Goal: Task Accomplishment & Management: Manage account settings

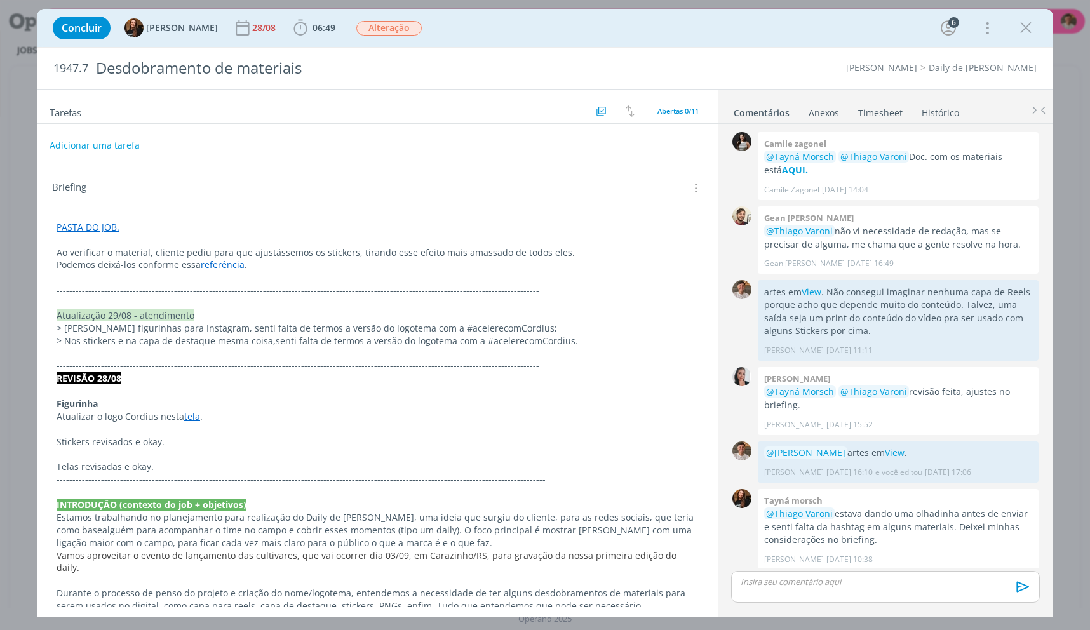
scroll to position [488, 0]
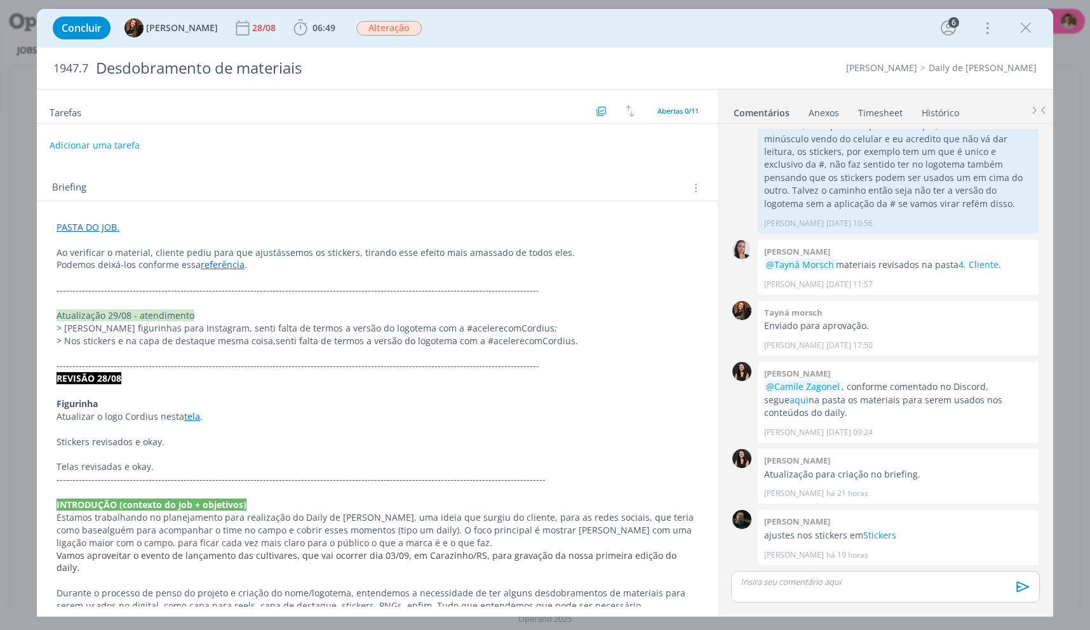
click at [1039, 23] on div "Concluir Tayná Morsch [DATE] 06:49 Iniciar Apontar Data * [DATE] Horas * 00:00 …" at bounding box center [545, 28] width 998 height 31
click at [1031, 24] on icon "dialog" at bounding box center [1026, 27] width 19 height 19
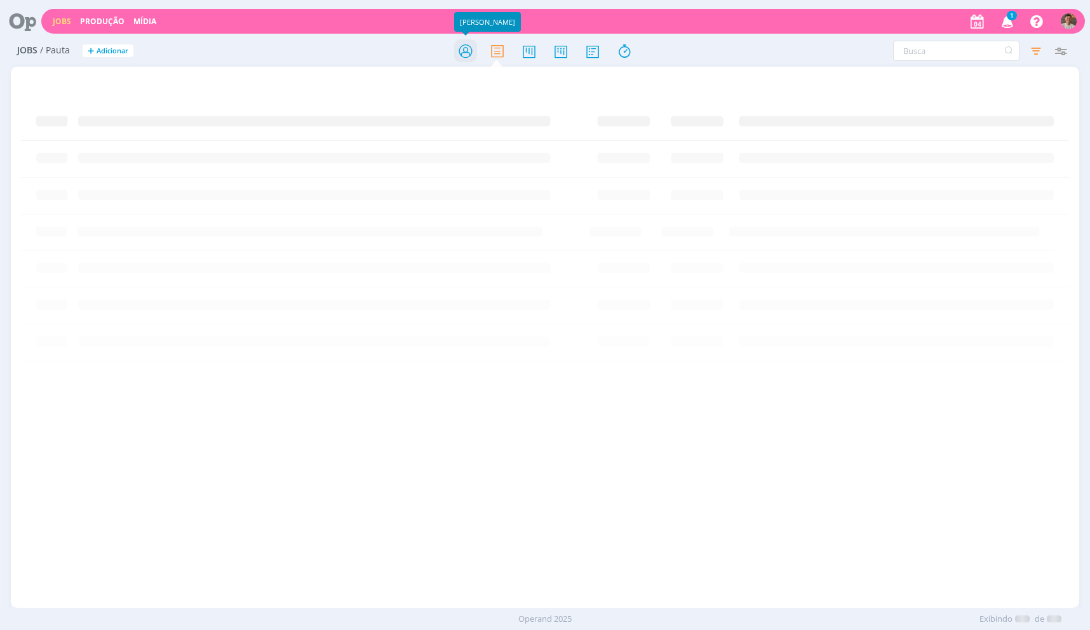
click at [475, 55] on icon at bounding box center [465, 51] width 23 height 25
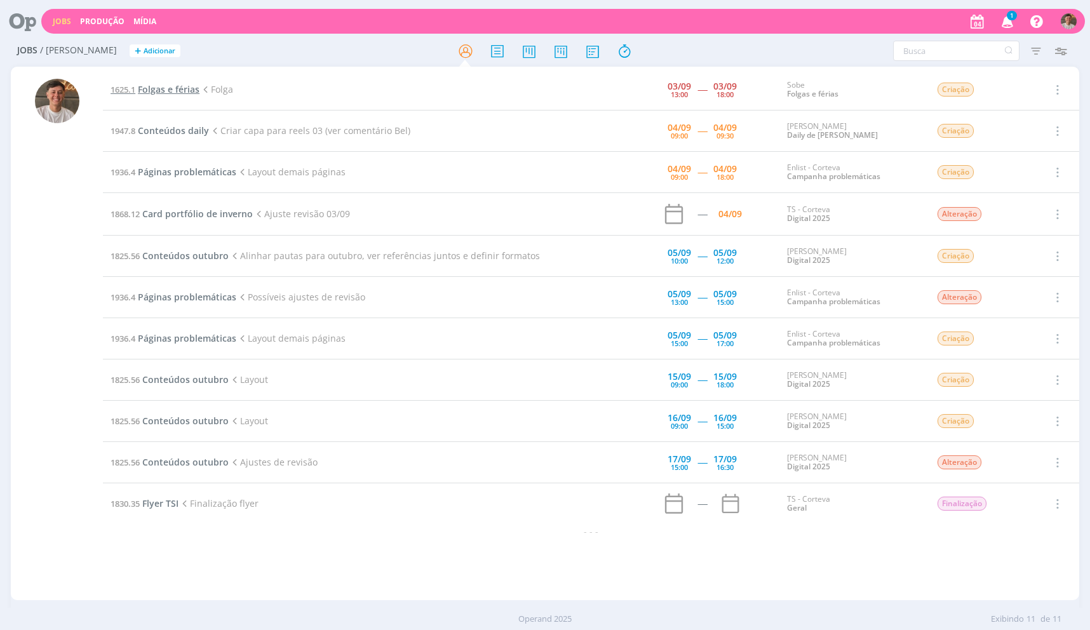
click at [170, 90] on span "Folgas e férias" at bounding box center [169, 89] width 62 height 12
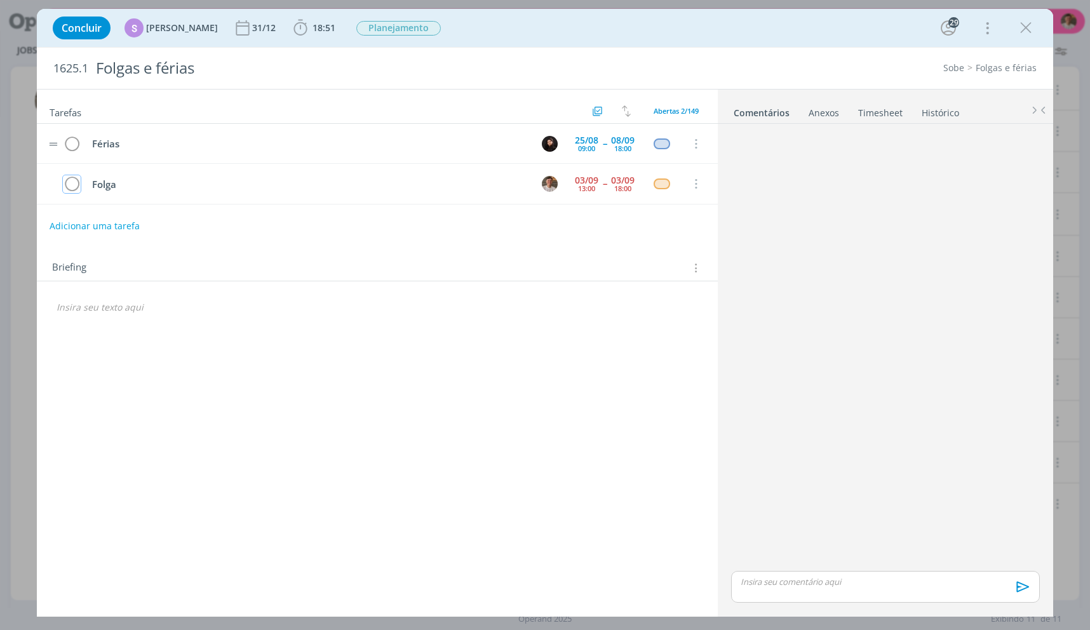
click at [65, 181] on icon "dialog" at bounding box center [72, 184] width 18 height 19
click at [1038, 34] on div "Concluir S Sheila Candido 31/12 18:51 Iniciar Apontar Data * 04/09/2025 Horas *…" at bounding box center [545, 28] width 998 height 31
click at [1033, 32] on icon "dialog" at bounding box center [1026, 27] width 19 height 19
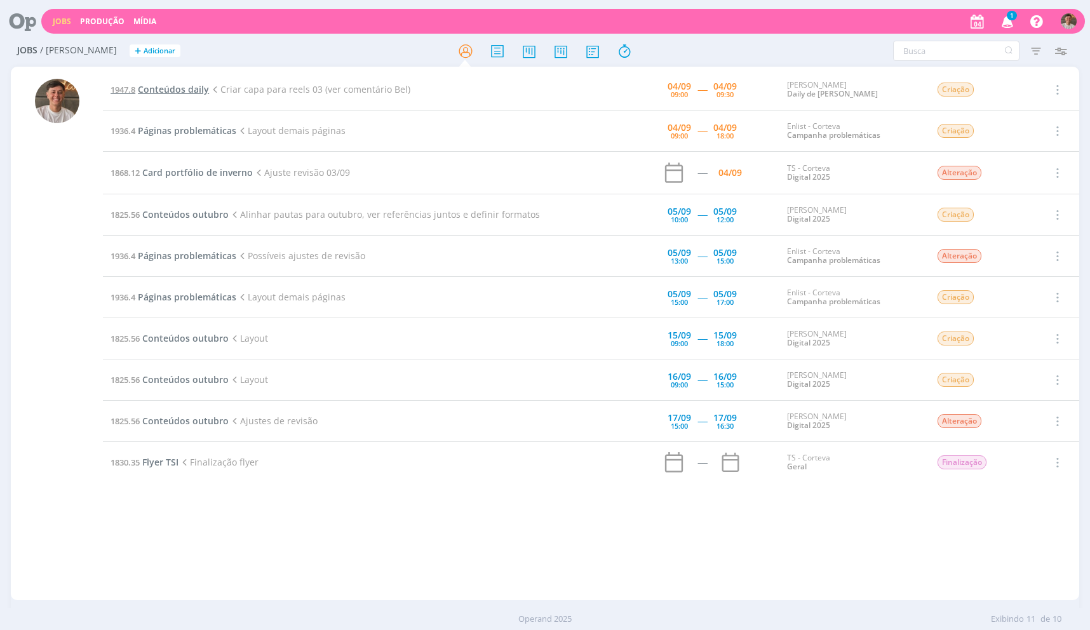
click at [155, 90] on span "Conteúdos daily" at bounding box center [173, 89] width 71 height 12
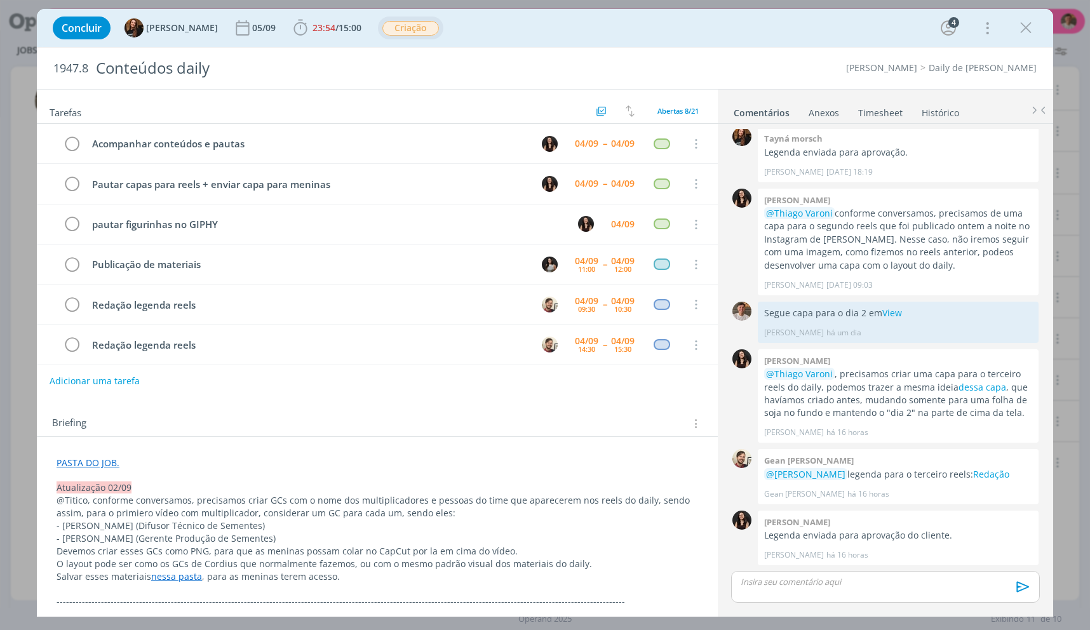
scroll to position [86, 0]
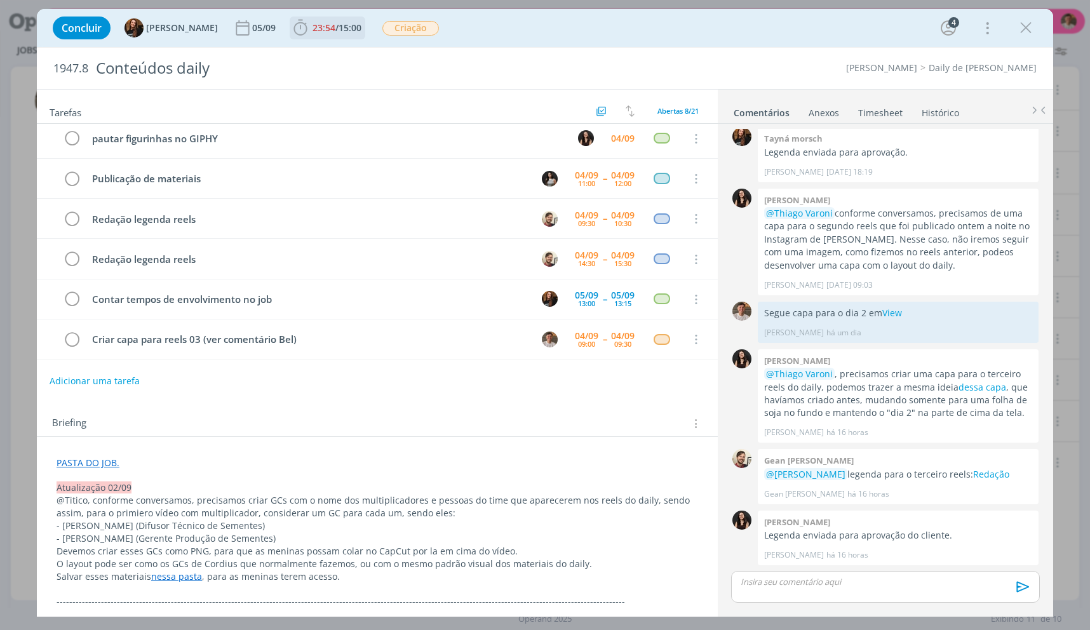
click at [348, 32] on span "15:00" at bounding box center [350, 28] width 23 height 12
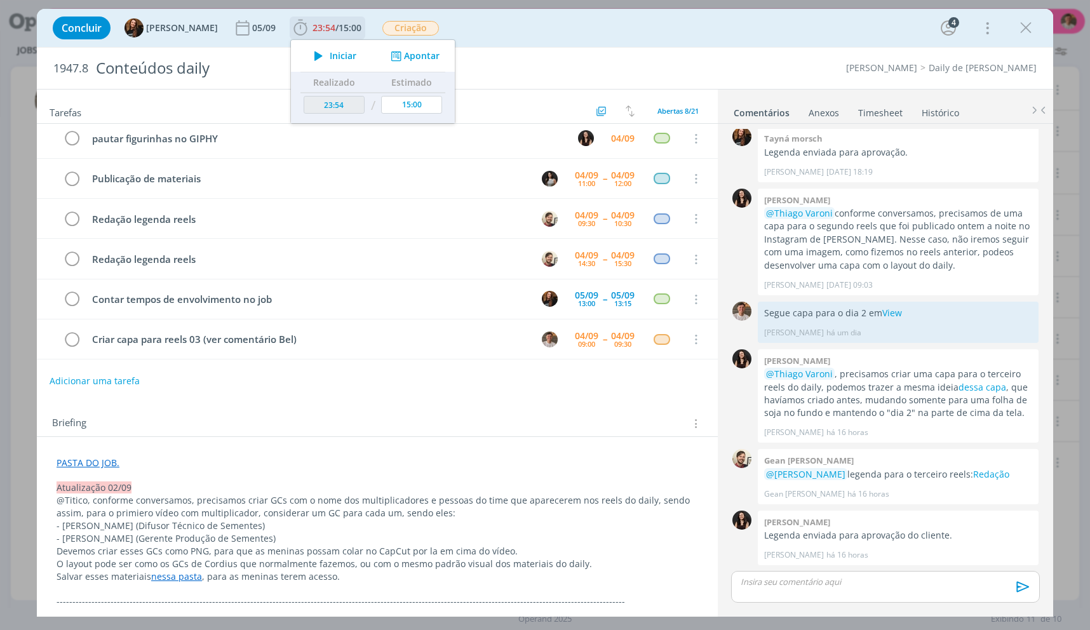
click at [344, 57] on span "Iniciar" at bounding box center [343, 55] width 27 height 9
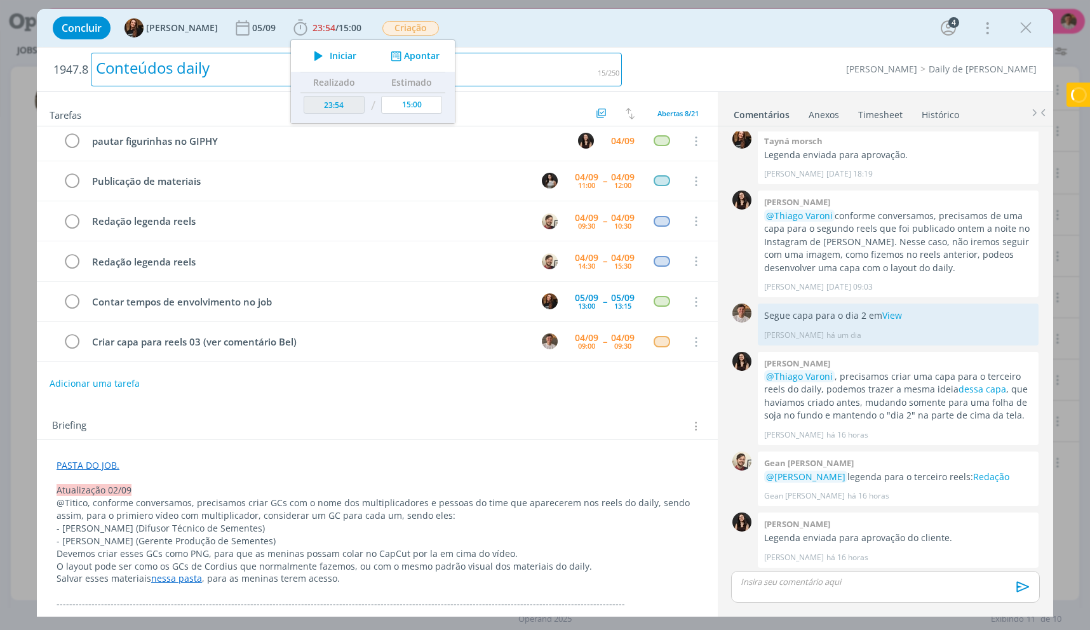
click at [524, 67] on div "Conteúdos daily" at bounding box center [356, 70] width 531 height 34
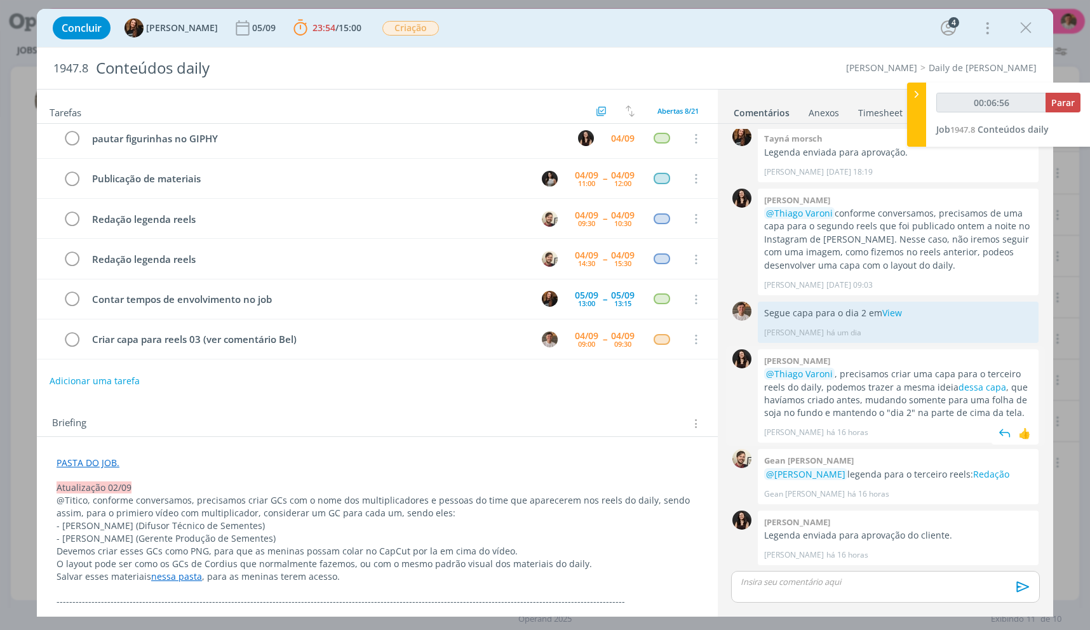
scroll to position [472, 0]
drag, startPoint x: 870, startPoint y: 384, endPoint x: 969, endPoint y: 391, distance: 99.4
click at [969, 391] on p "@Thiago Varoni , precisamos criar uma capa para o terceiro reels do daily, pode…" at bounding box center [898, 394] width 268 height 52
click at [967, 389] on link "dessa capa" at bounding box center [983, 387] width 48 height 12
type input "00:18:50"
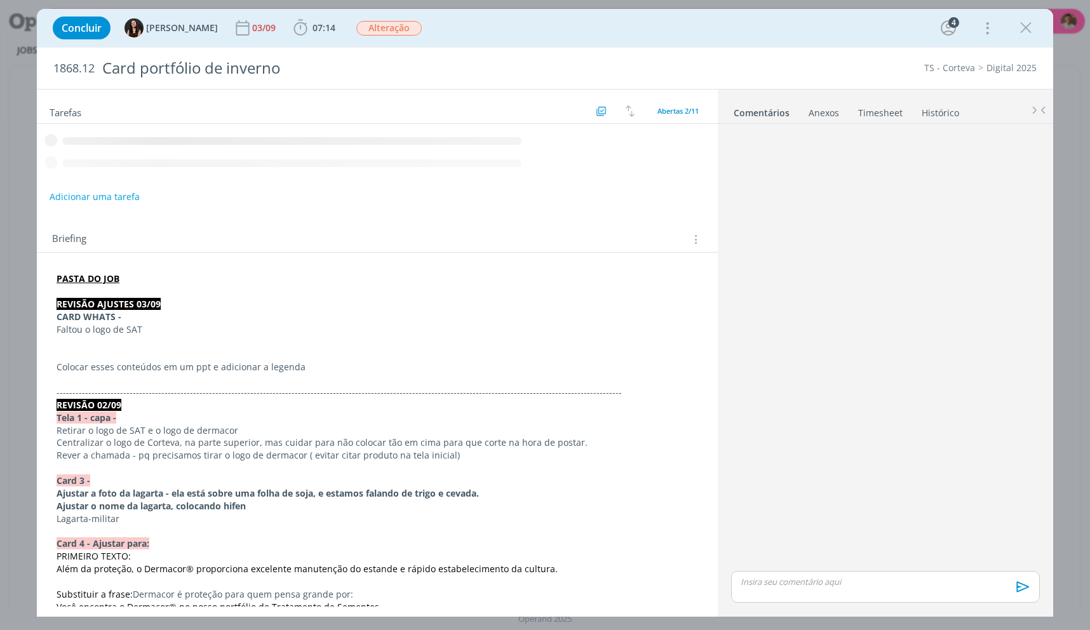
scroll to position [83, 0]
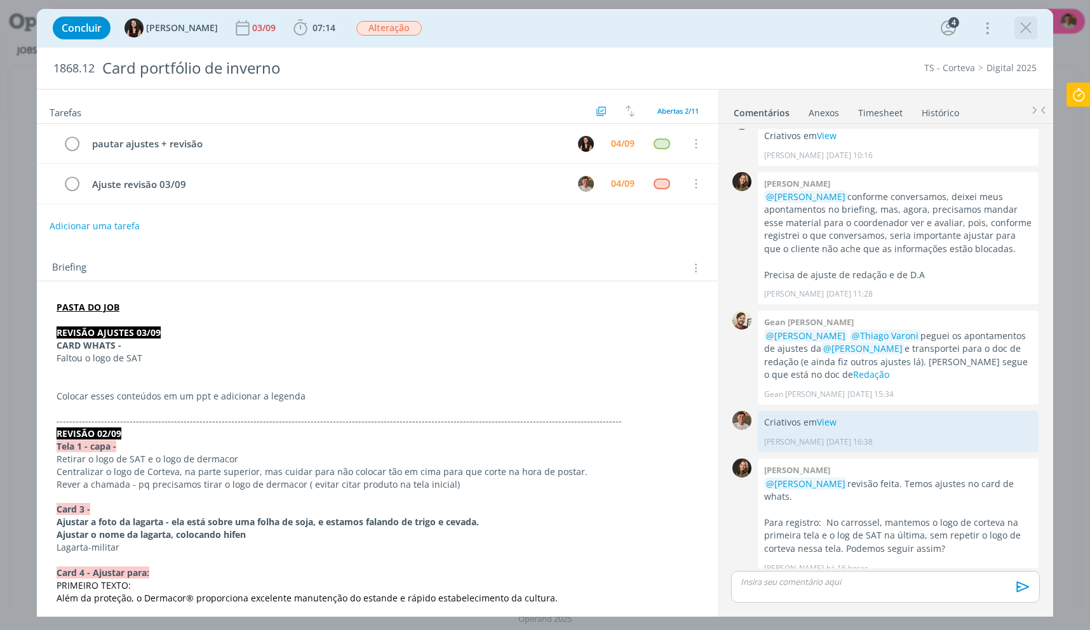
click at [1019, 25] on icon "dialog" at bounding box center [1026, 27] width 19 height 19
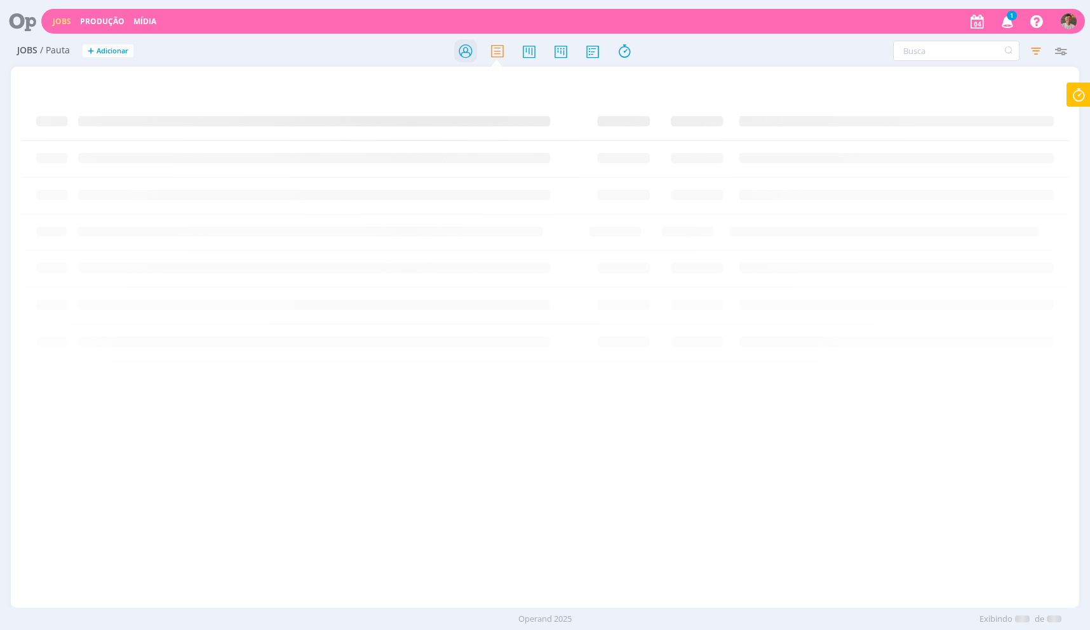
click at [454, 64] on div "Jobs / Pauta + Adicionar Filtrar Filtrar [GEOGRAPHIC_DATA] Tipo Jobs e Tarefas …" at bounding box center [545, 52] width 1069 height 32
click at [458, 62] on icon at bounding box center [465, 51] width 23 height 25
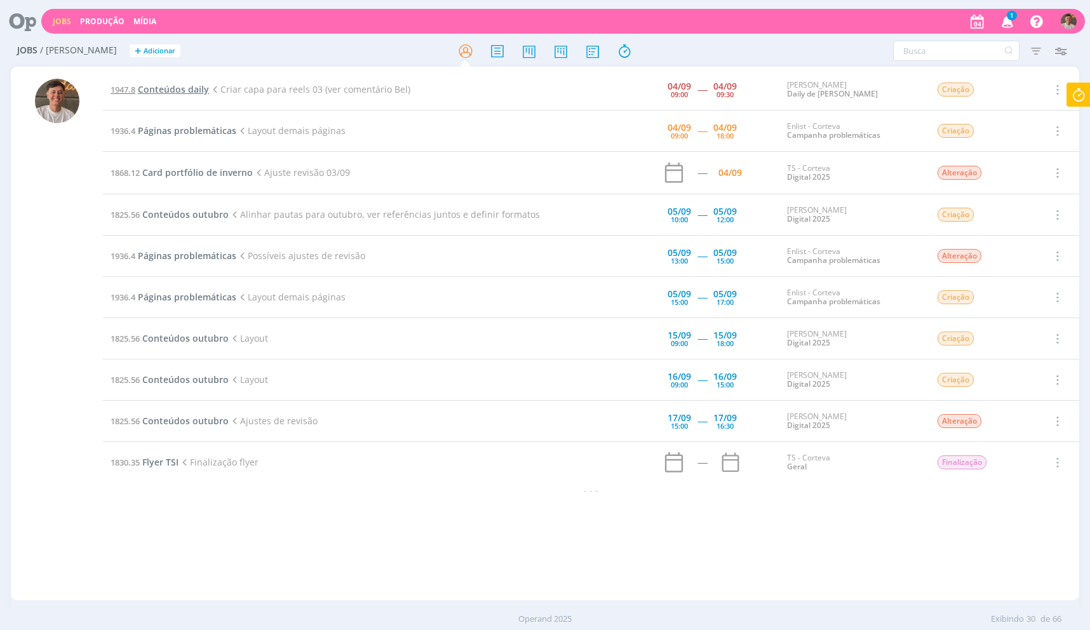
click at [179, 86] on span "Conteúdos daily" at bounding box center [173, 89] width 71 height 12
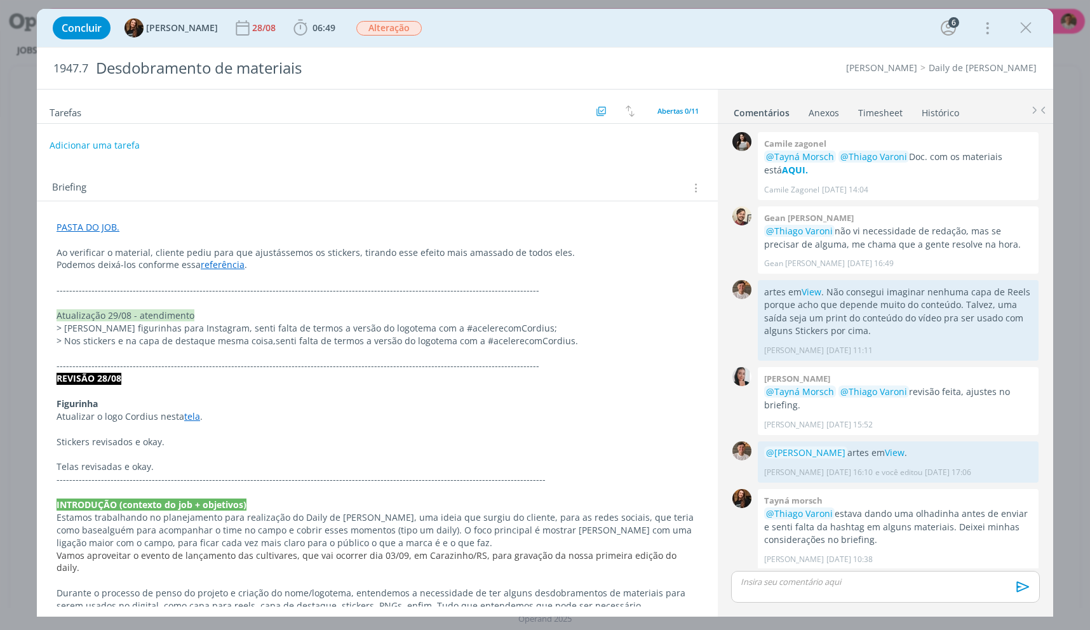
scroll to position [488, 0]
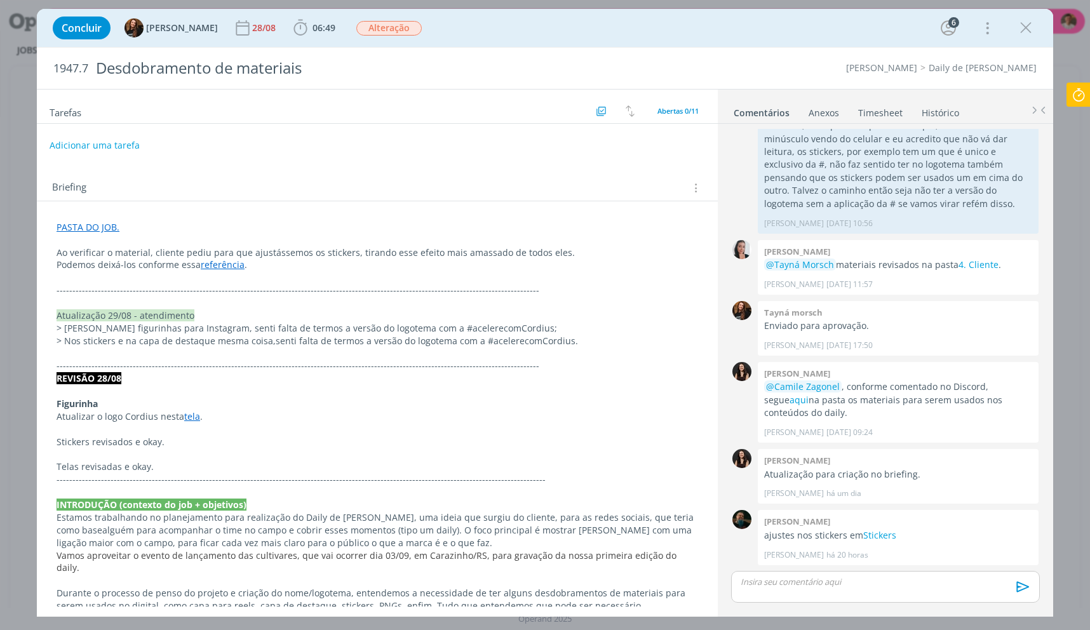
click at [1017, 40] on div "Concluir Tayná Morsch [DATE] 06:49 Iniciar Apontar Data * [DATE] Horas * 00:00 …" at bounding box center [545, 28] width 998 height 31
click at [1030, 32] on icon "dialog" at bounding box center [1026, 27] width 19 height 19
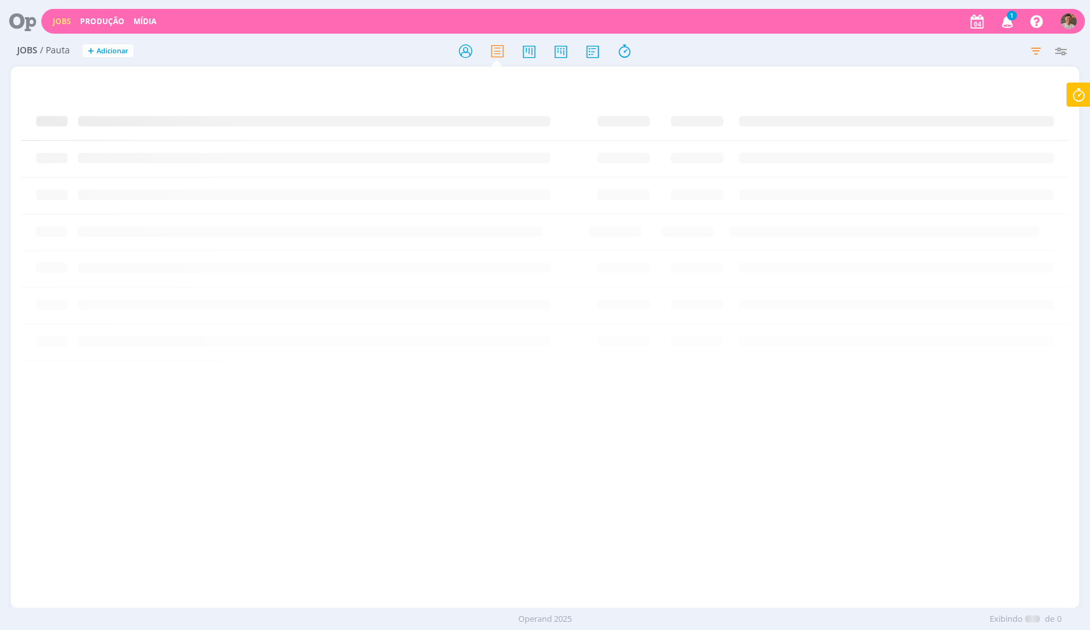
click at [1028, 27] on div at bounding box center [545, 315] width 1090 height 630
click at [1076, 105] on div at bounding box center [545, 315] width 1090 height 630
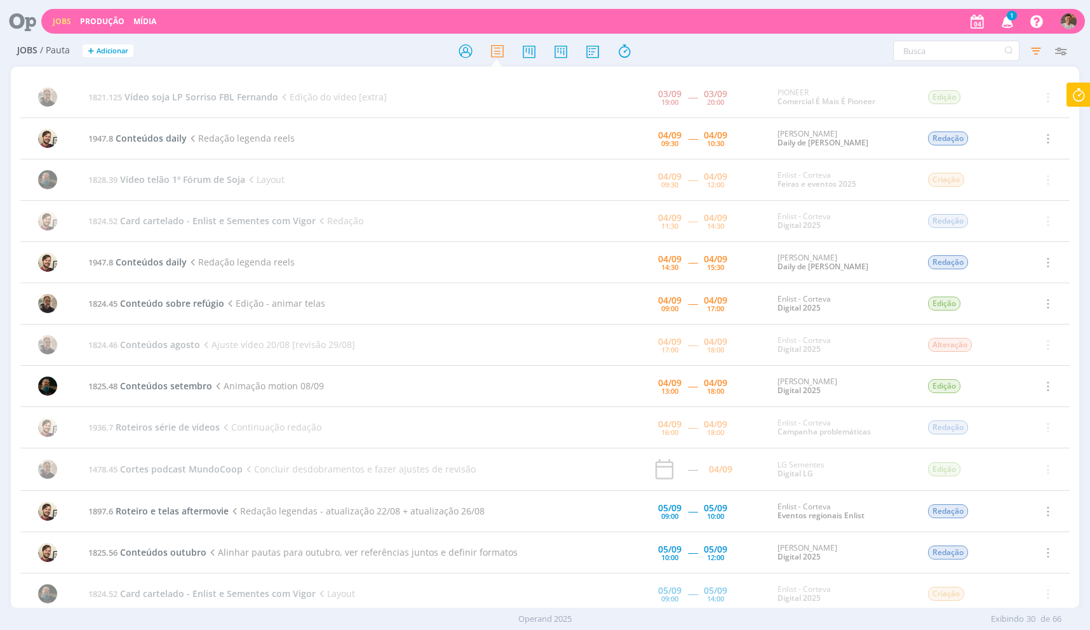
click at [1073, 98] on icon at bounding box center [1079, 95] width 23 height 25
drag, startPoint x: 968, startPoint y: 138, endPoint x: 972, endPoint y: 128, distance: 11.1
click at [968, 138] on div "00:25:08 Parar Job 1947.8 Conteúdos daily" at bounding box center [1009, 115] width 165 height 64
click at [972, 128] on span "1947.8" at bounding box center [963, 129] width 25 height 11
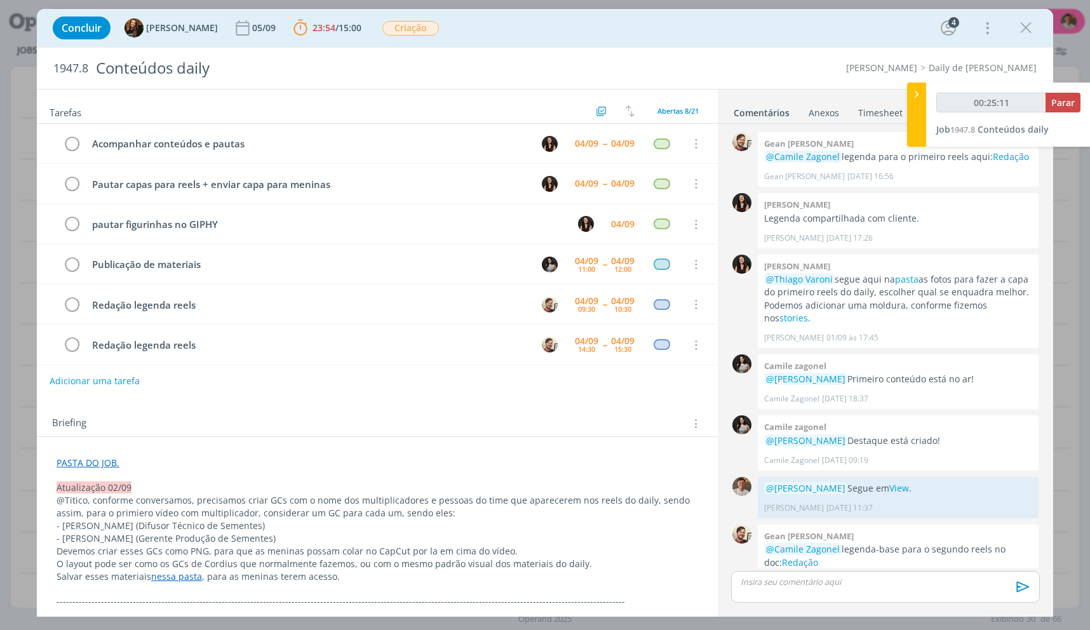
scroll to position [472, 0]
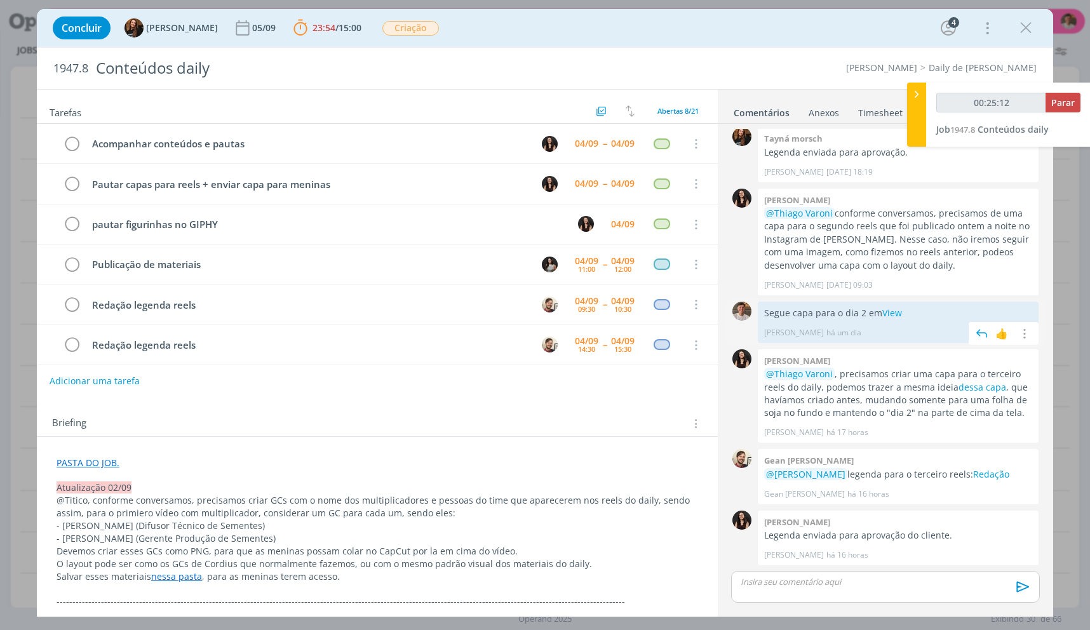
click at [846, 310] on p "Segue capa para o dia 2 em View" at bounding box center [898, 313] width 268 height 13
click at [876, 578] on p "dialog" at bounding box center [886, 581] width 289 height 11
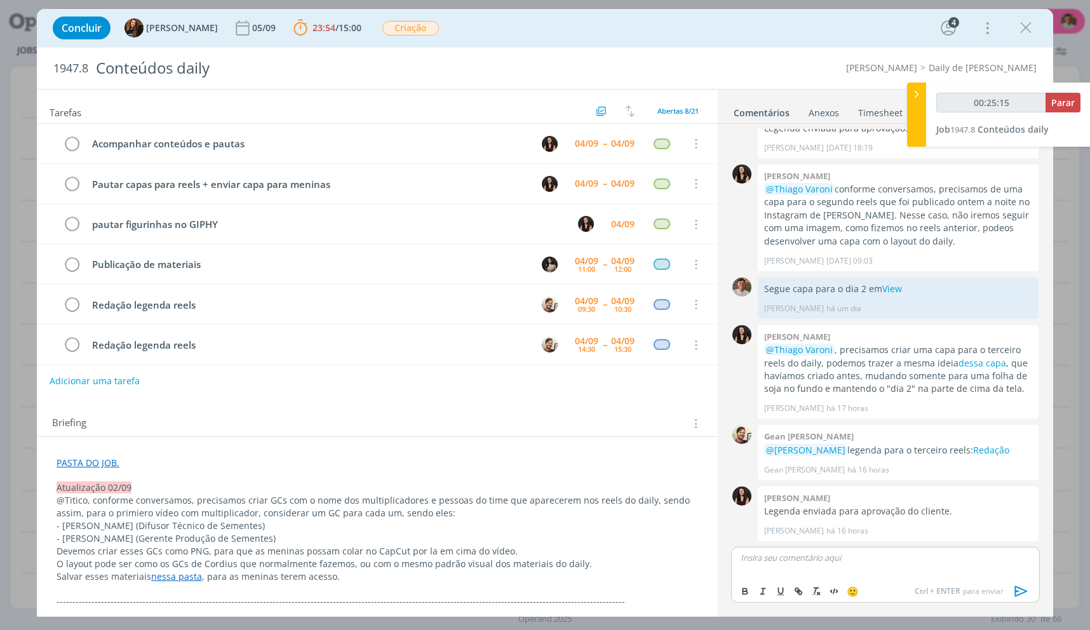
scroll to position [0, 0]
click at [857, 289] on p "Segue capa para o dia 2 em View" at bounding box center [898, 289] width 268 height 13
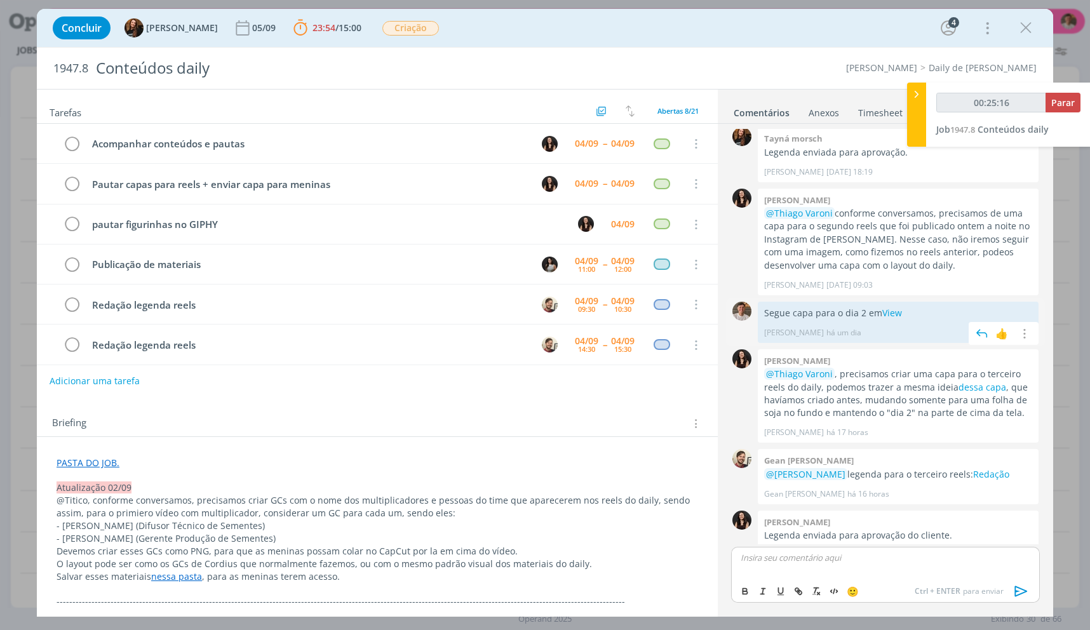
click at [857, 289] on span "[DATE] 09:03" at bounding box center [850, 285] width 46 height 11
click at [852, 307] on p "Segue capa para o dia 2 em View" at bounding box center [898, 313] width 268 height 13
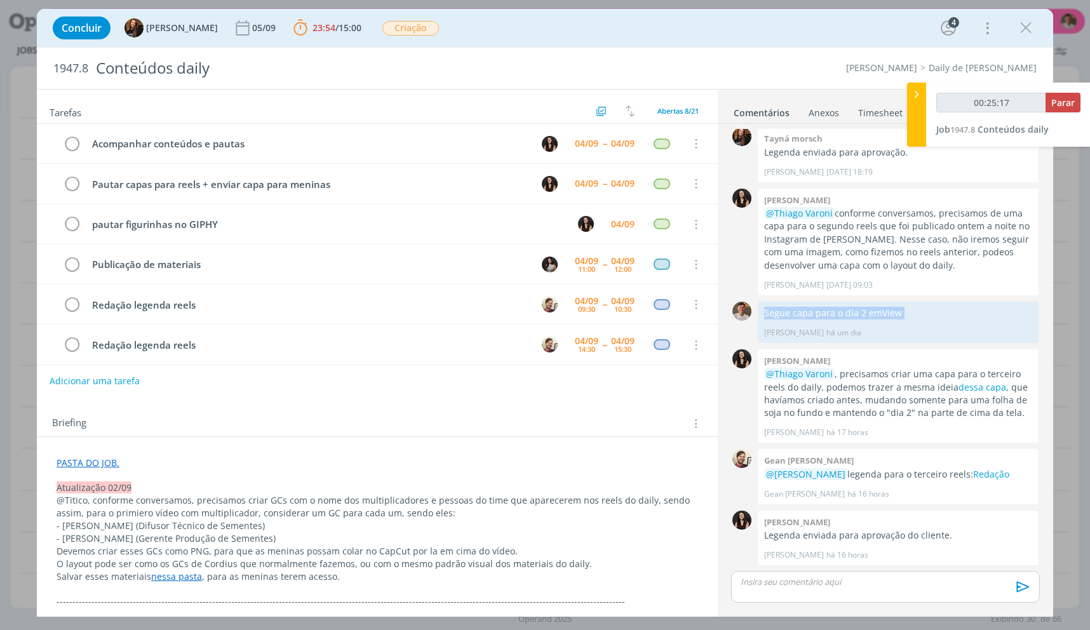
copy p "Segue capa para o dia 2 em View"
click at [907, 603] on div "🙂 Ctrl + ENTER para enviar" at bounding box center [885, 592] width 319 height 43
click at [907, 597] on div "dialog" at bounding box center [885, 587] width 309 height 32
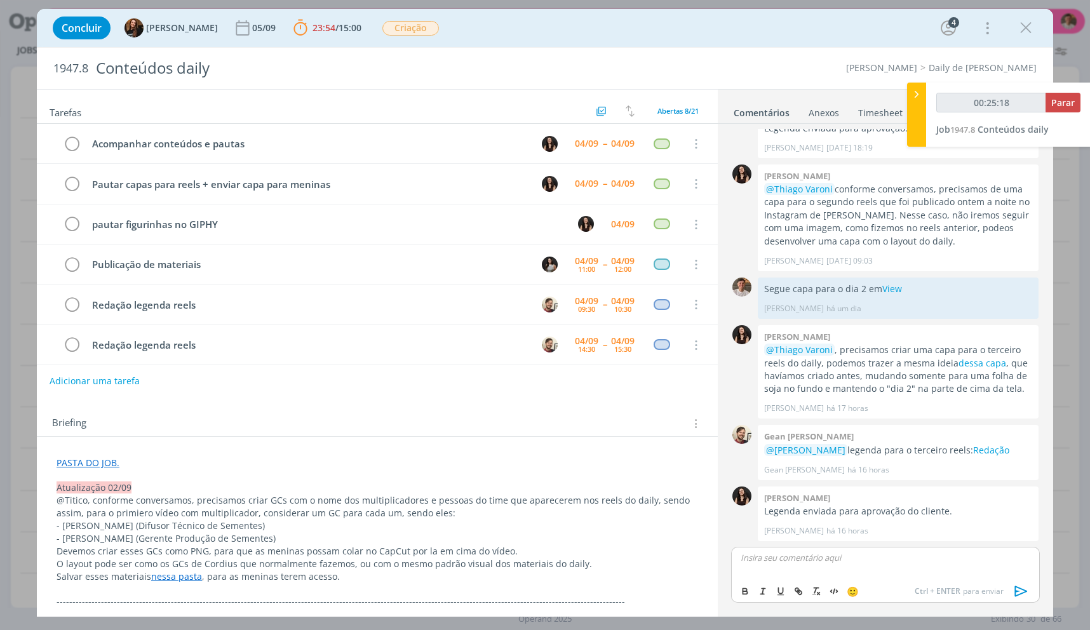
click at [908, 587] on div "🙂 Ctrl + ENTER para enviar" at bounding box center [886, 591] width 308 height 24
click at [900, 555] on p "dialog" at bounding box center [886, 557] width 289 height 11
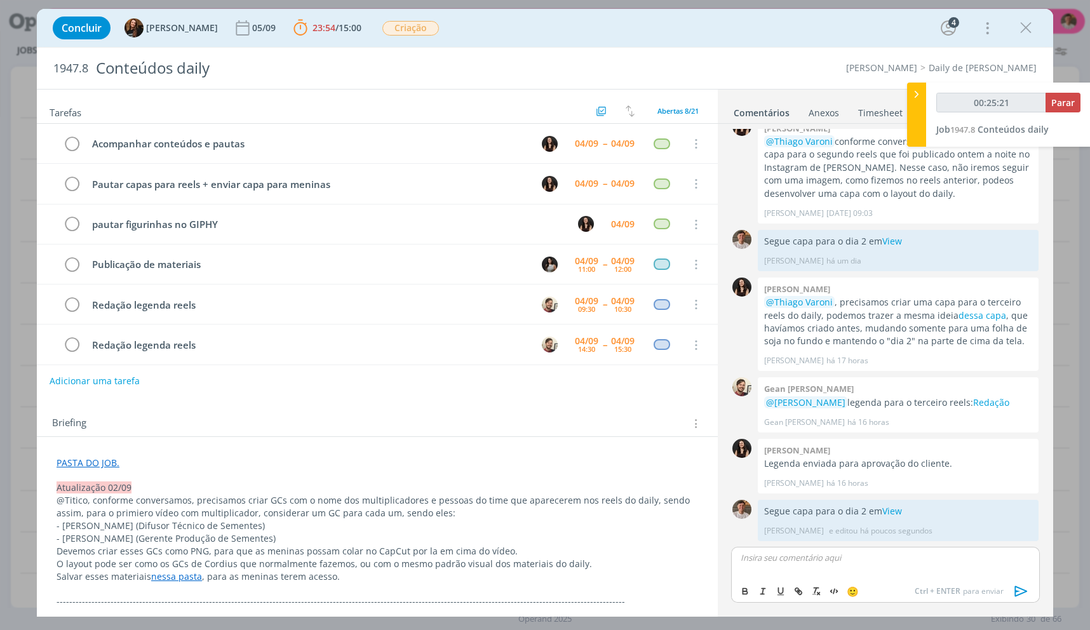
type input "00:25:22"
click at [1069, 97] on span "Parar" at bounding box center [1064, 103] width 24 height 12
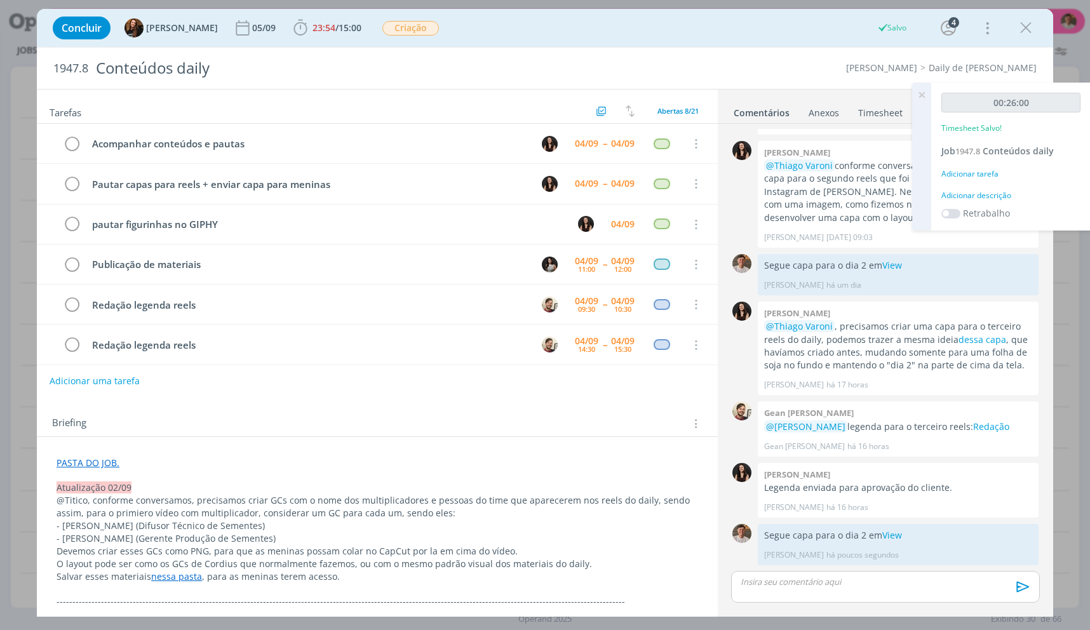
click at [958, 191] on div "Adicionar descrição" at bounding box center [1011, 195] width 139 height 11
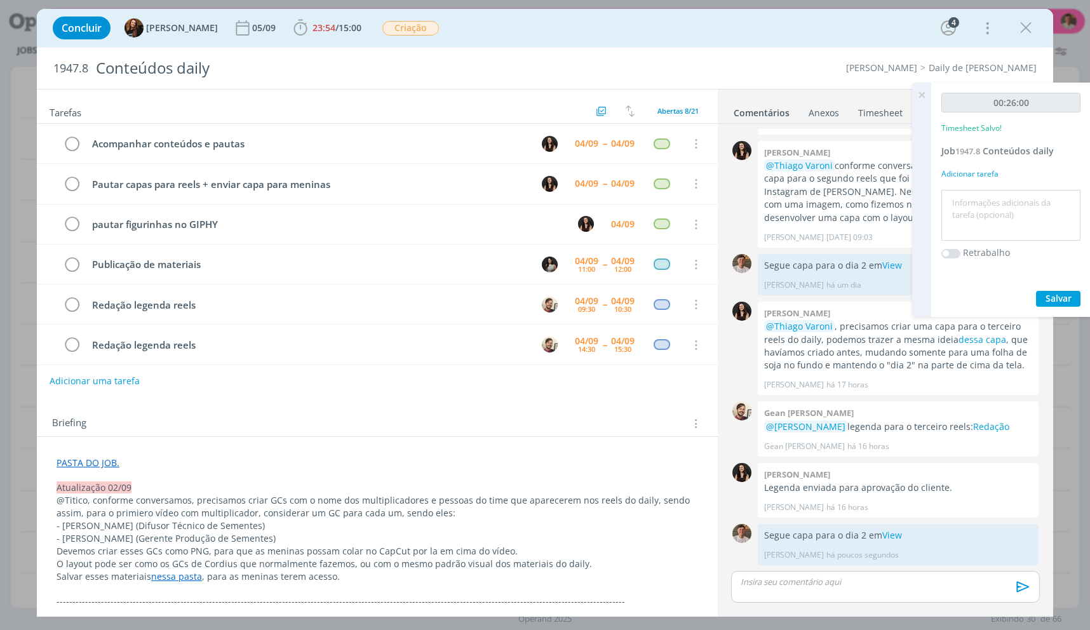
click at [958, 191] on div at bounding box center [1011, 215] width 139 height 51
click at [962, 197] on textarea at bounding box center [1011, 215] width 133 height 45
type textarea "Layout capa dia 2"
click at [1036, 291] on button "Salvar" at bounding box center [1058, 299] width 44 height 16
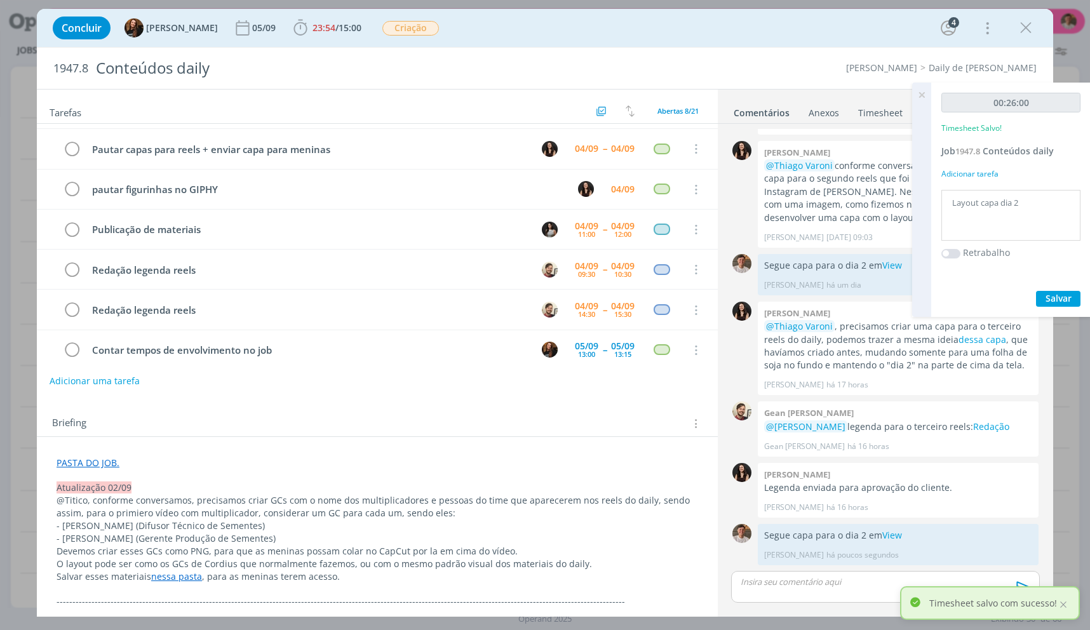
scroll to position [86, 0]
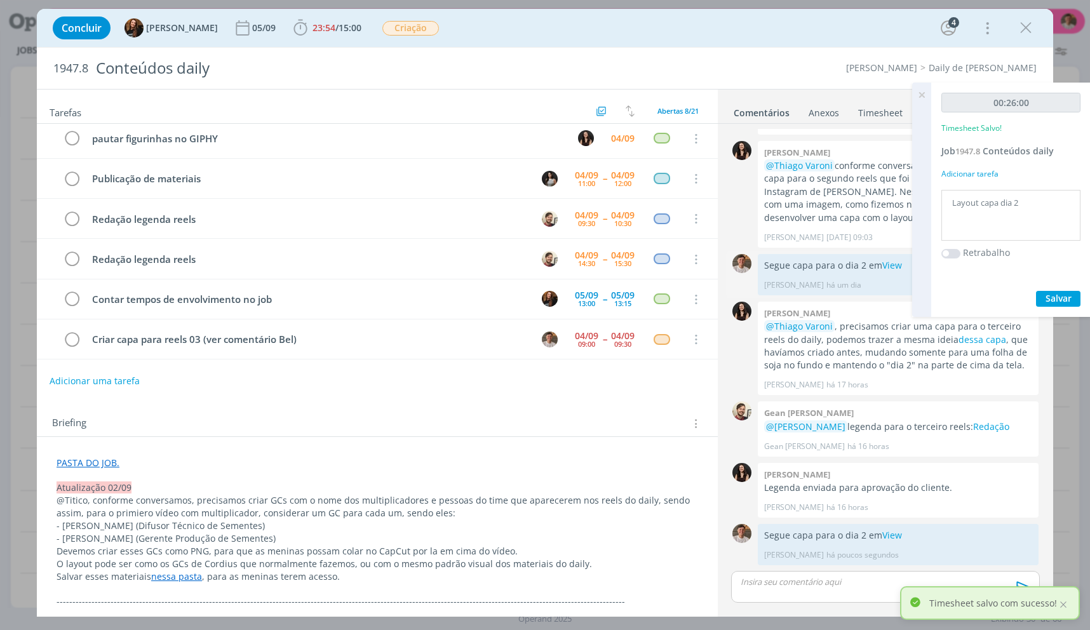
click at [75, 343] on icon "dialog" at bounding box center [71, 339] width 19 height 19
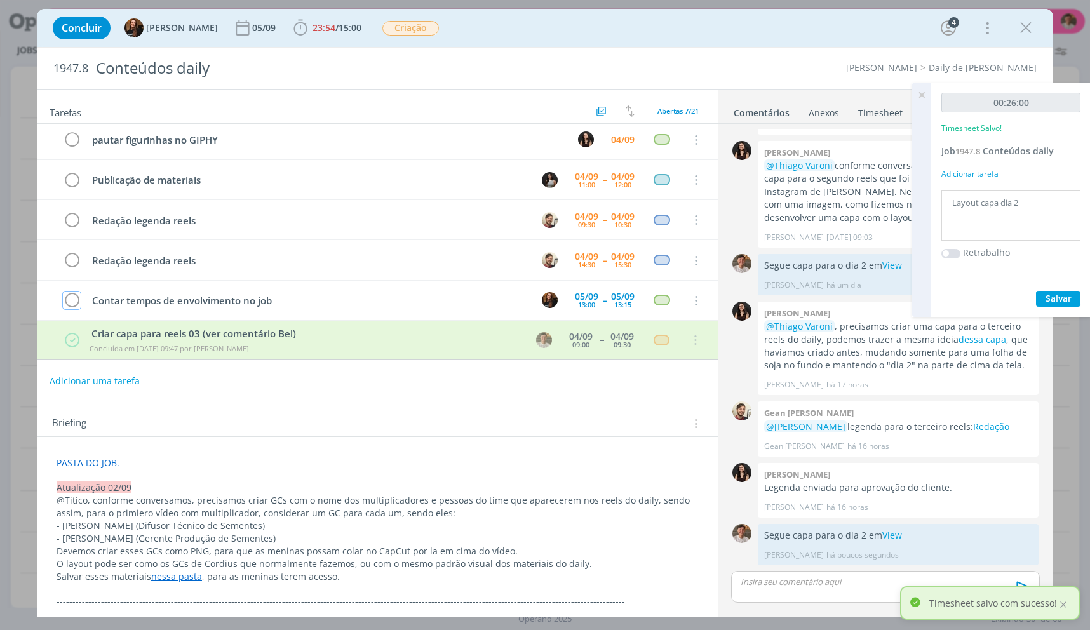
scroll to position [85, 0]
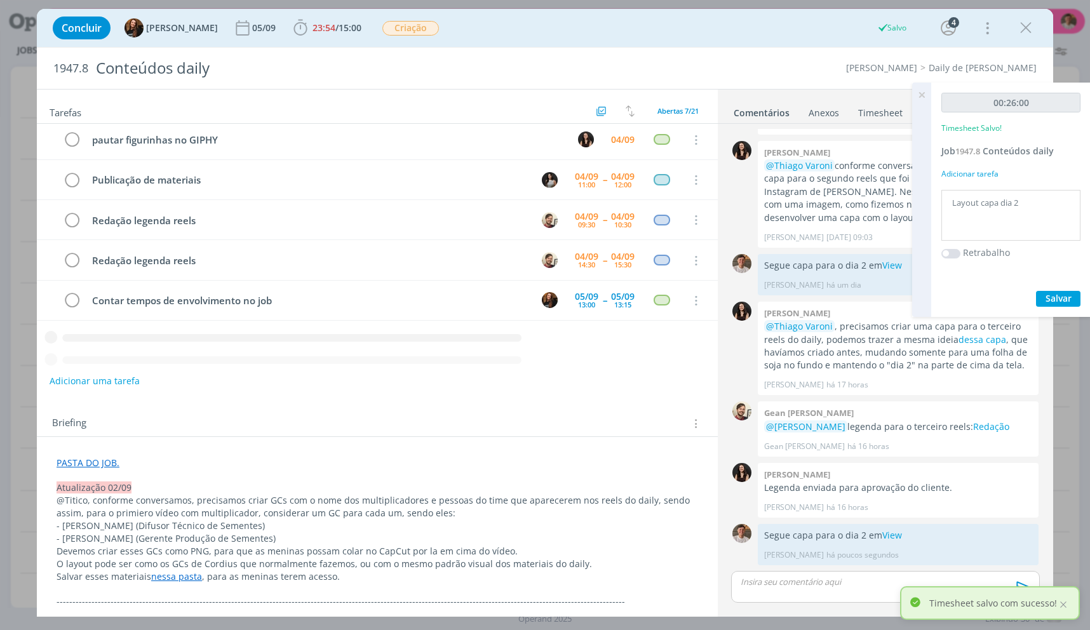
drag, startPoint x: 1027, startPoint y: 32, endPoint x: 934, endPoint y: 98, distance: 113.5
click at [1027, 32] on icon "dialog" at bounding box center [1026, 27] width 19 height 19
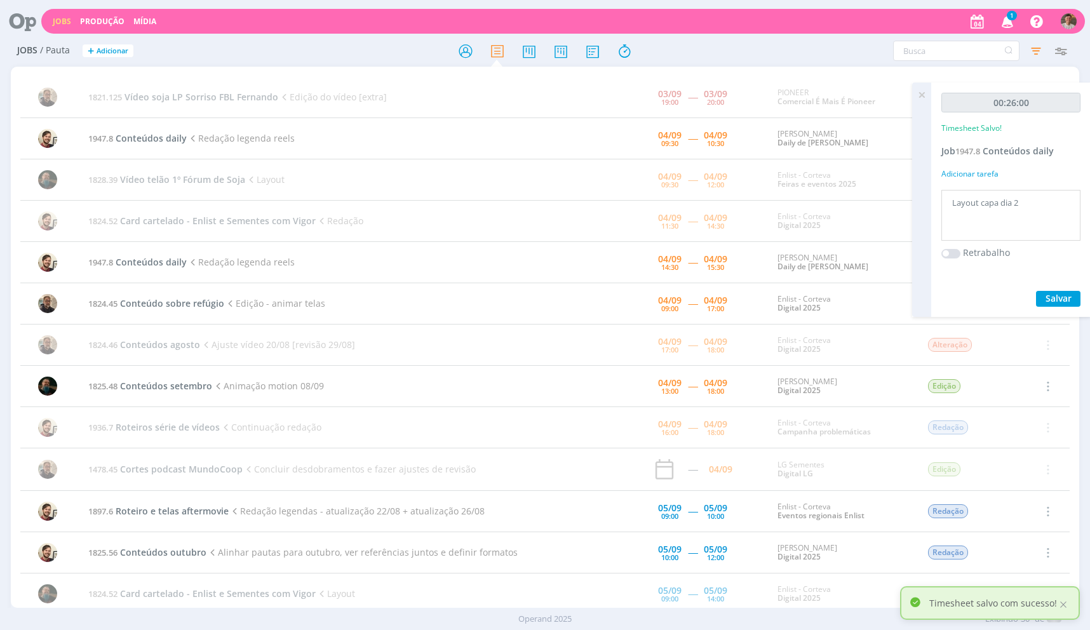
click at [921, 93] on div "Jobs Produção Mídia 1 Notificações Central de Ajuda Área de Membros Implantação…" at bounding box center [545, 315] width 1090 height 630
click at [924, 95] on icon at bounding box center [922, 95] width 23 height 25
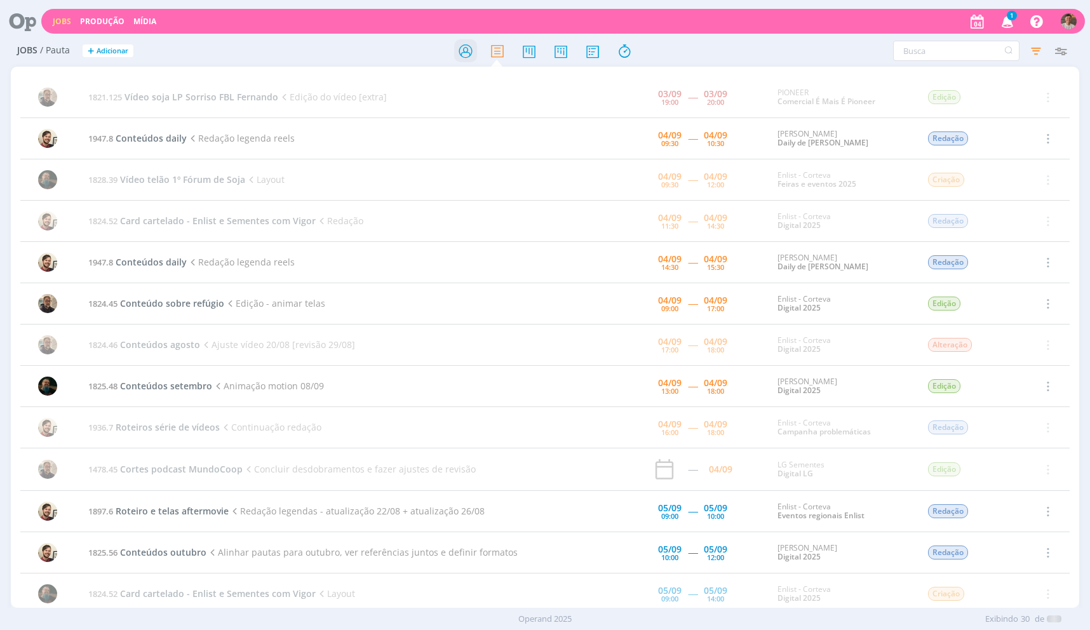
click at [477, 53] on icon at bounding box center [465, 51] width 23 height 25
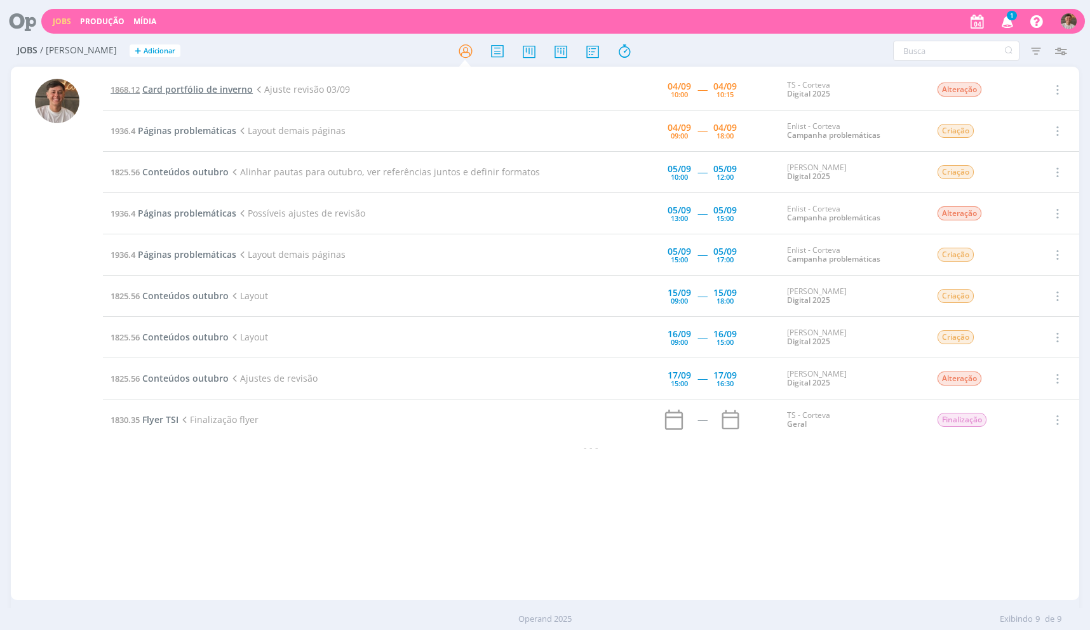
click at [227, 89] on span "Card portfólio de inverno" at bounding box center [197, 89] width 111 height 12
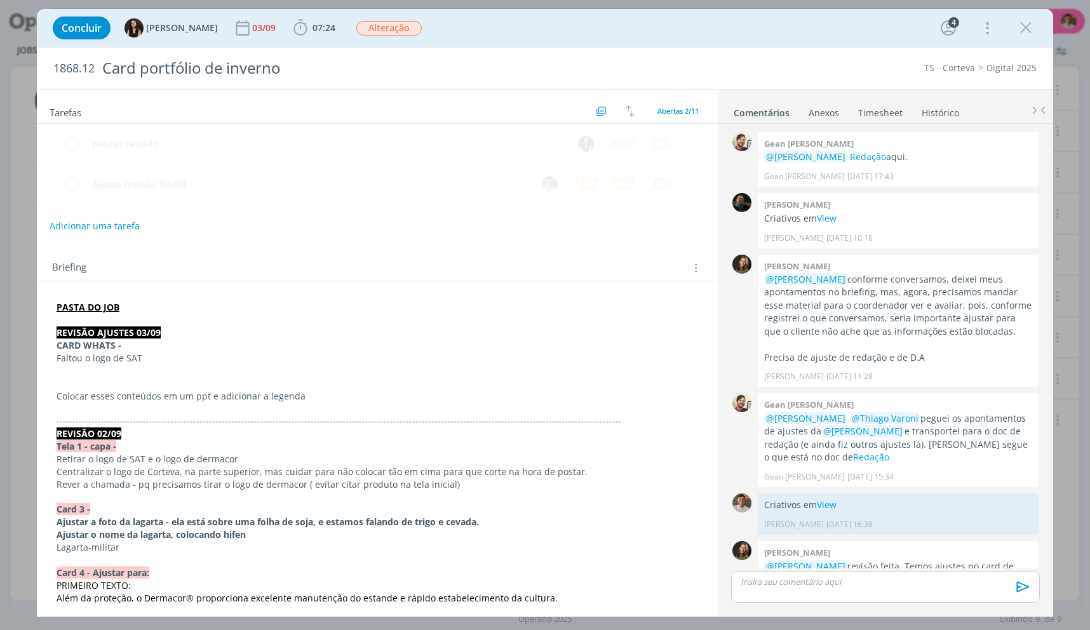
scroll to position [83, 0]
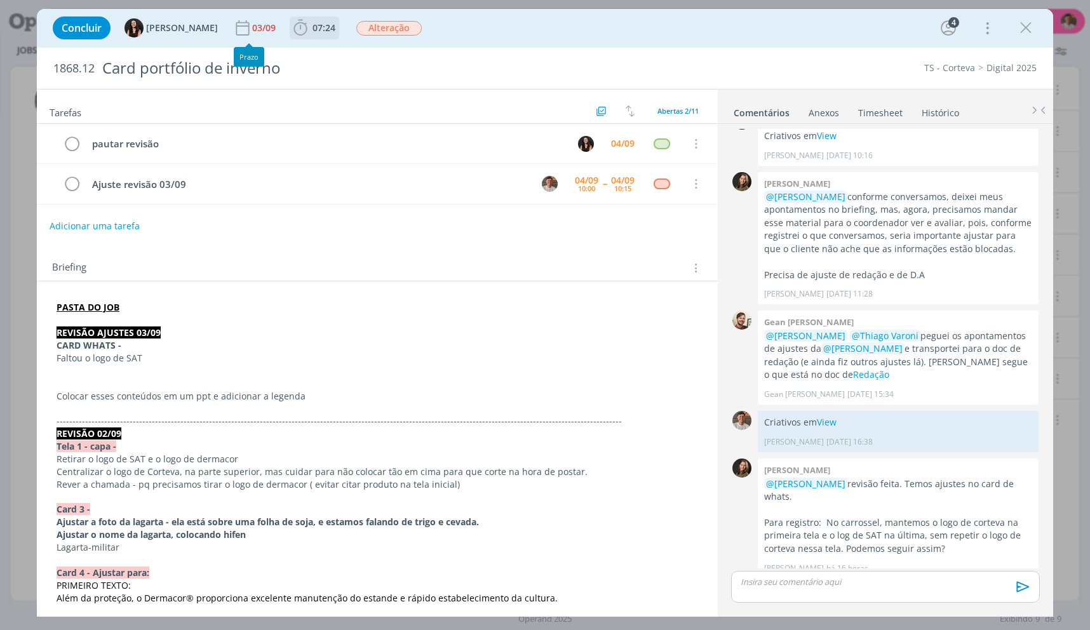
click at [291, 19] on icon "dialog" at bounding box center [300, 27] width 19 height 19
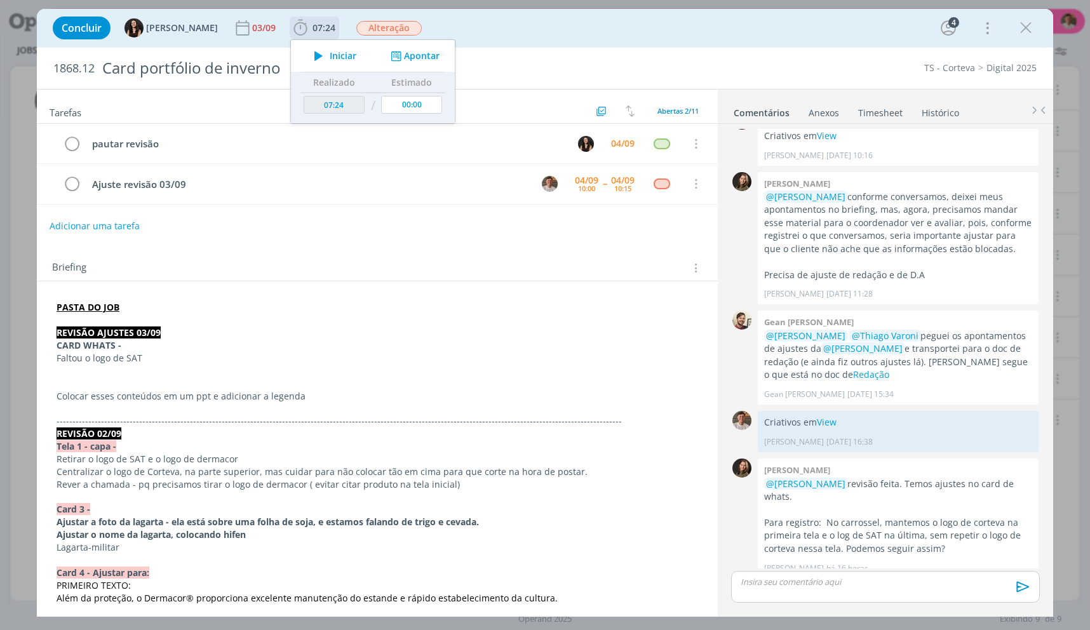
drag, startPoint x: 318, startPoint y: 65, endPoint x: 321, endPoint y: 56, distance: 9.4
click at [318, 64] on div "Iniciar Apontar" at bounding box center [373, 56] width 164 height 32
click at [330, 54] on span "Iniciar" at bounding box center [343, 55] width 27 height 9
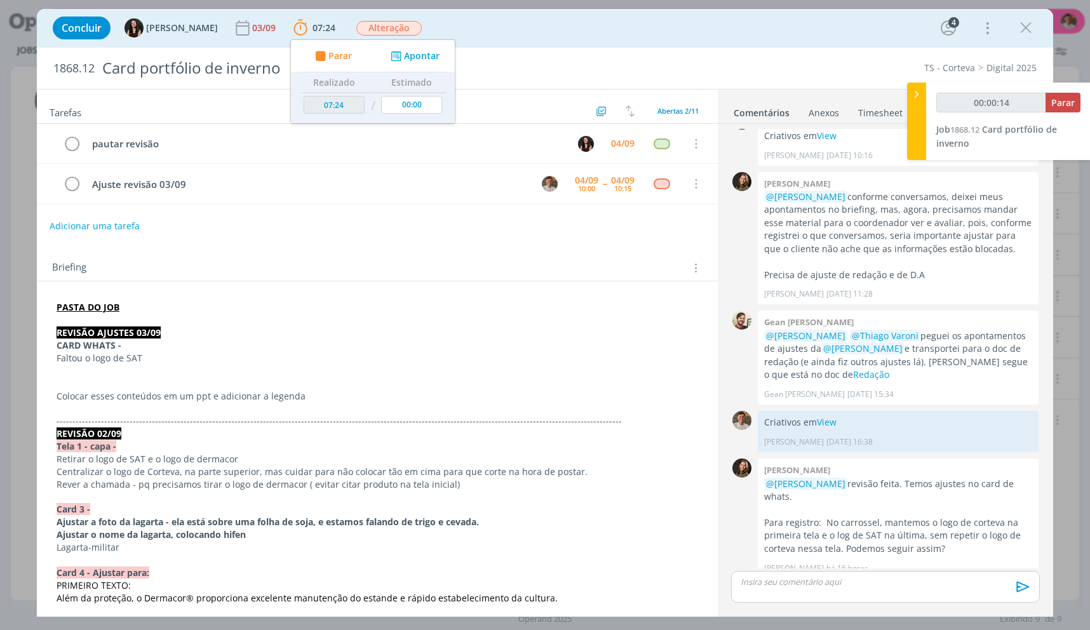
type input "00:00:15"
type input "00:02:08"
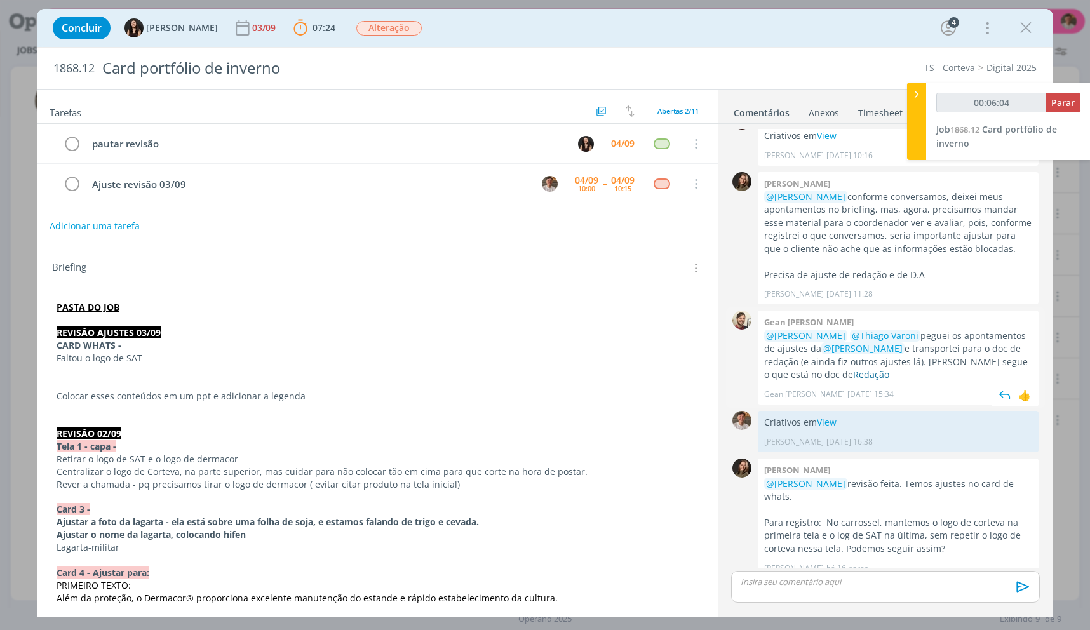
click at [853, 379] on link "Redação" at bounding box center [871, 375] width 36 height 12
click at [958, 585] on p "dialog" at bounding box center [886, 581] width 289 height 11
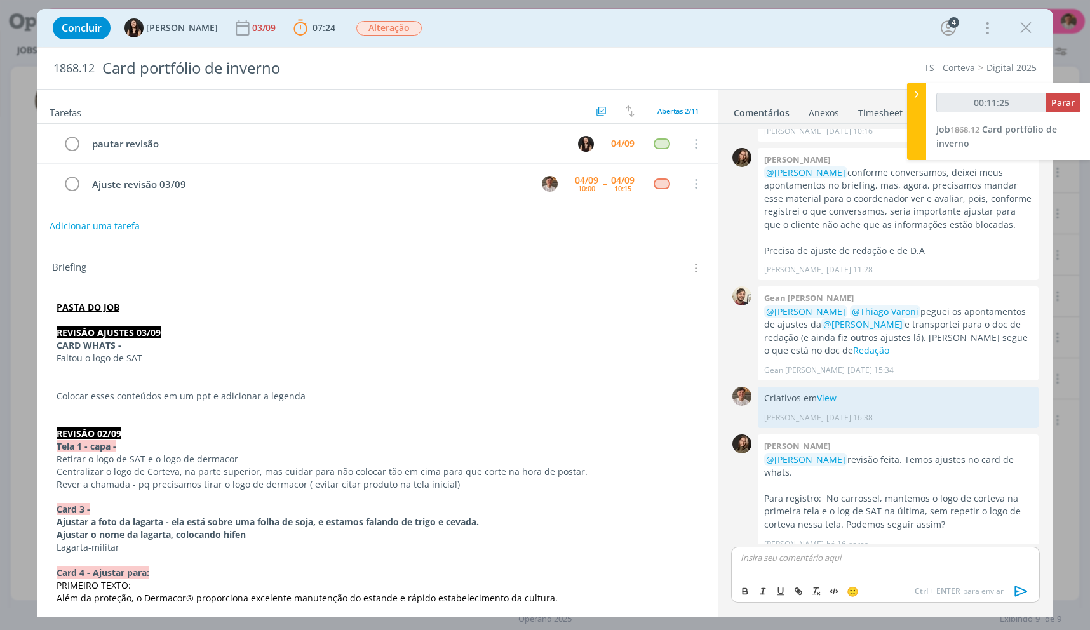
type input "00:11:26"
click at [311, 386] on p "dialog" at bounding box center [378, 383] width 642 height 13
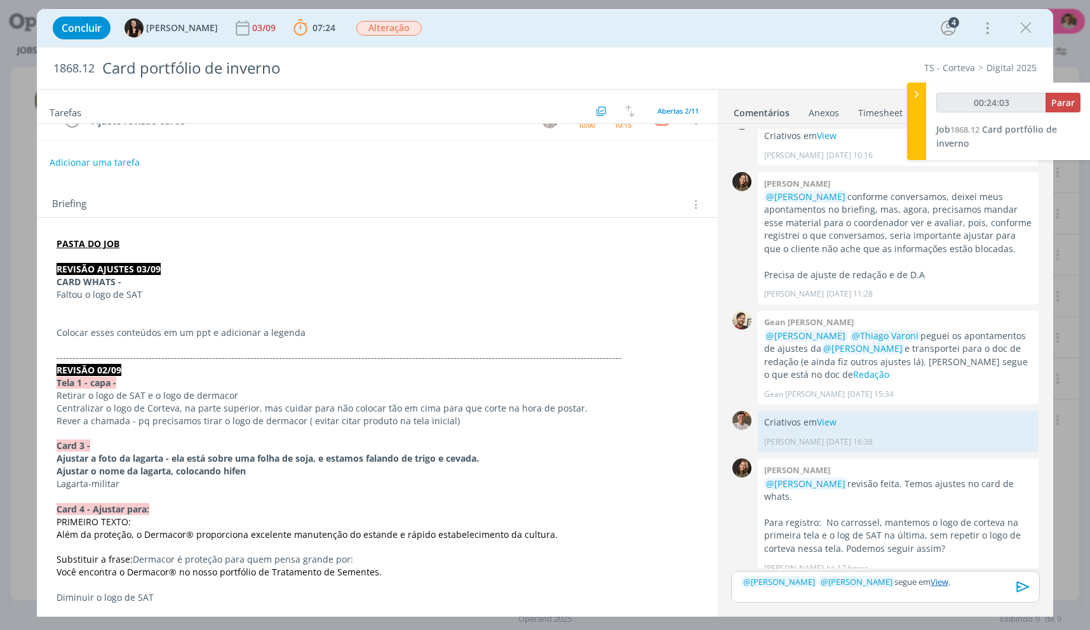
scroll to position [0, 0]
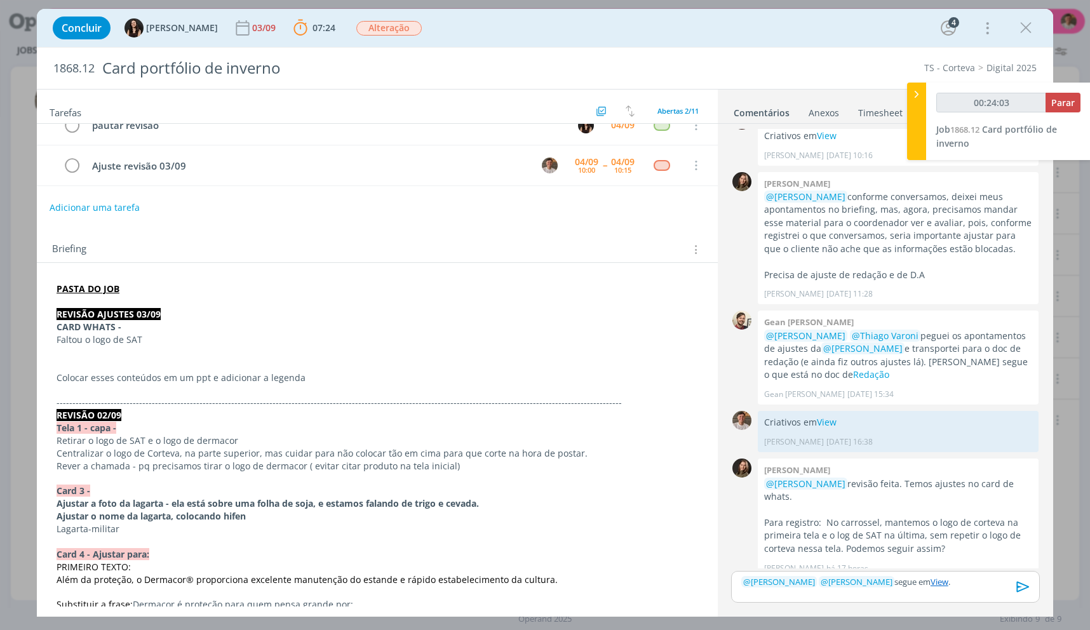
type input "00:24:04"
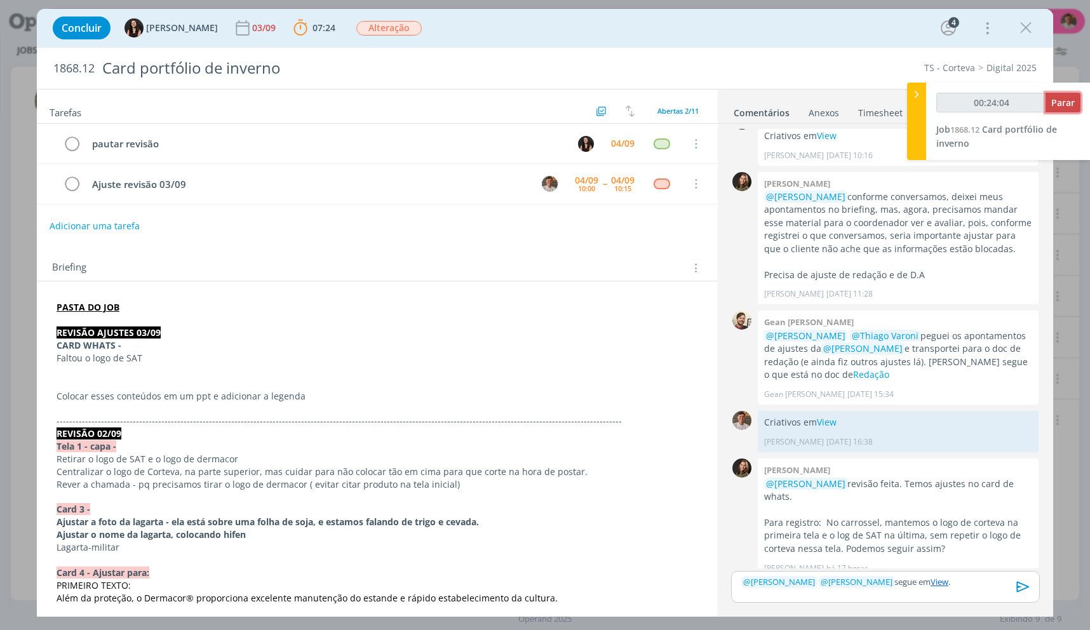
click at [1050, 94] on button "Parar" at bounding box center [1063, 103] width 35 height 20
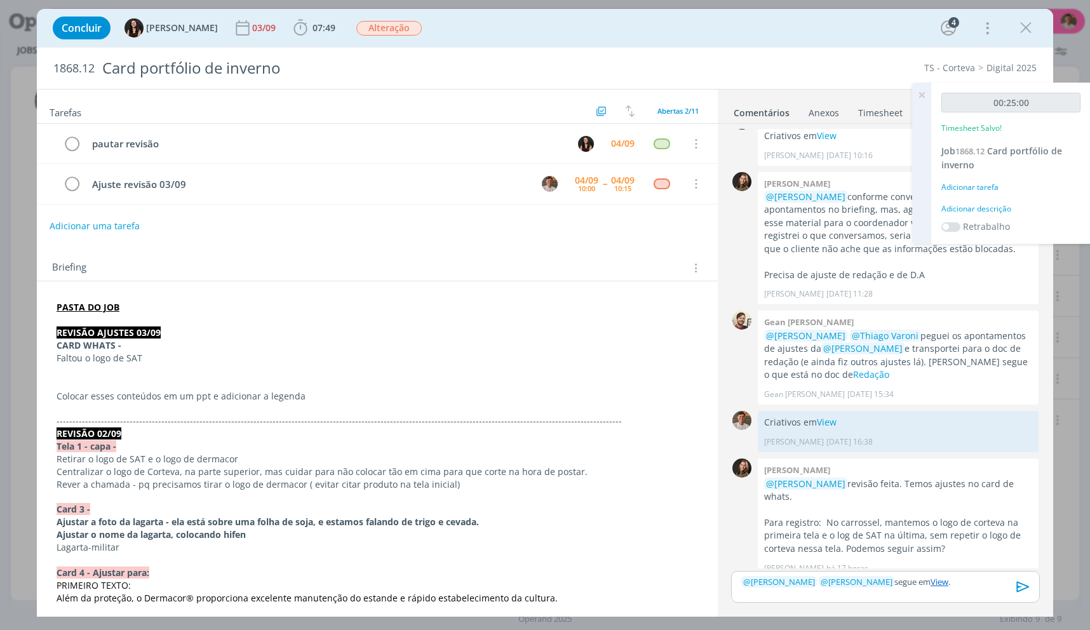
click at [972, 214] on div "Adicionar descrição" at bounding box center [1011, 208] width 139 height 11
click at [972, 214] on textarea at bounding box center [1011, 229] width 133 height 45
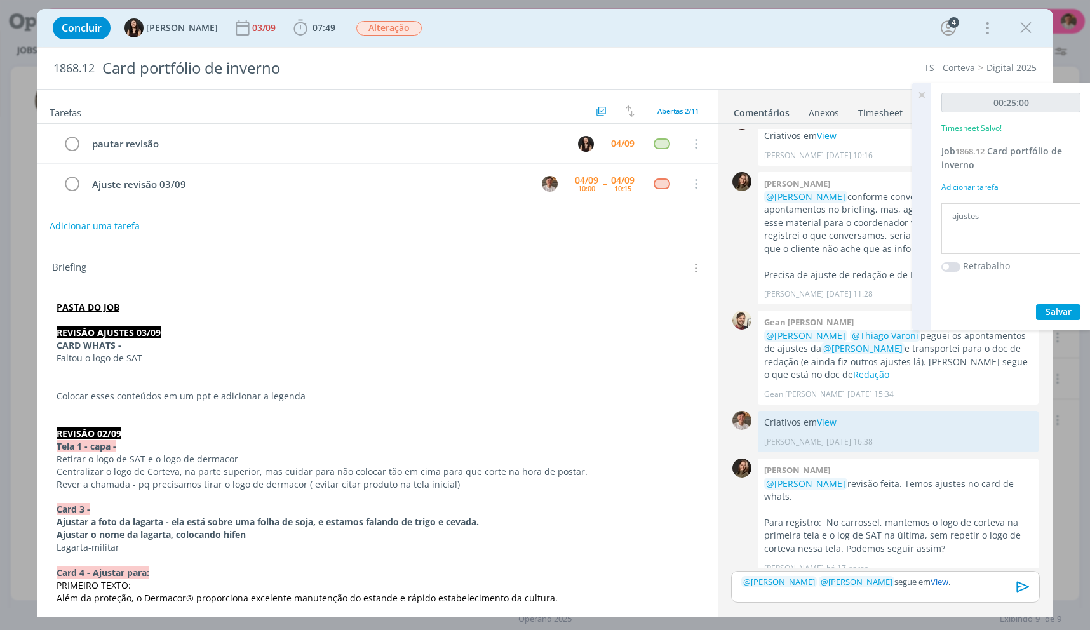
type textarea "ajustes"
click at [1036, 304] on button "Salvar" at bounding box center [1058, 312] width 44 height 16
click at [931, 100] on icon at bounding box center [922, 95] width 23 height 25
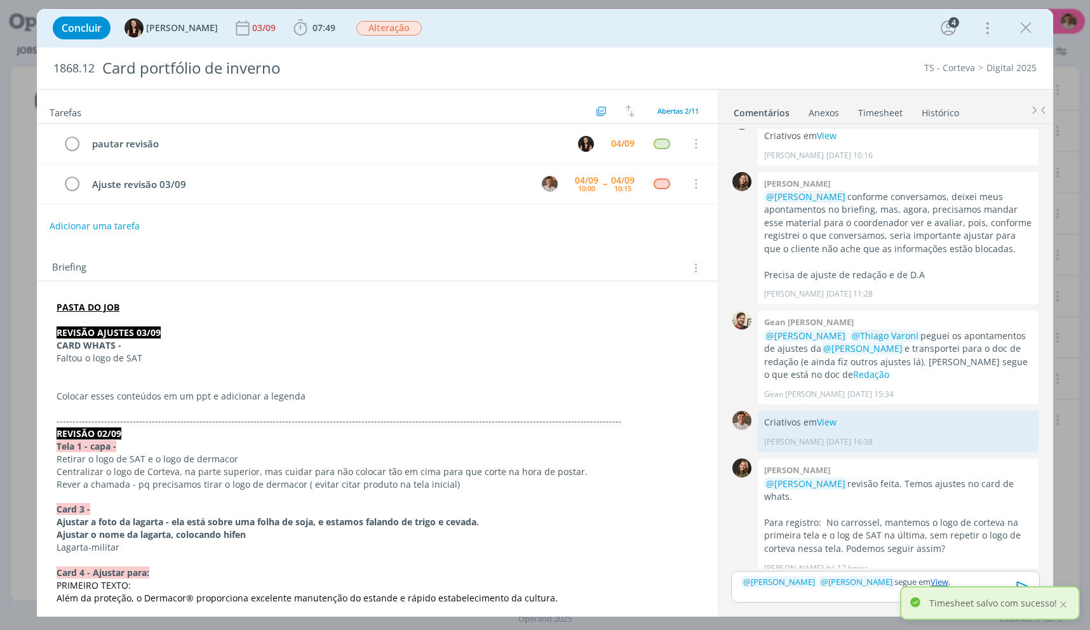
click at [1021, 585] on icon "dialog" at bounding box center [1023, 587] width 19 height 19
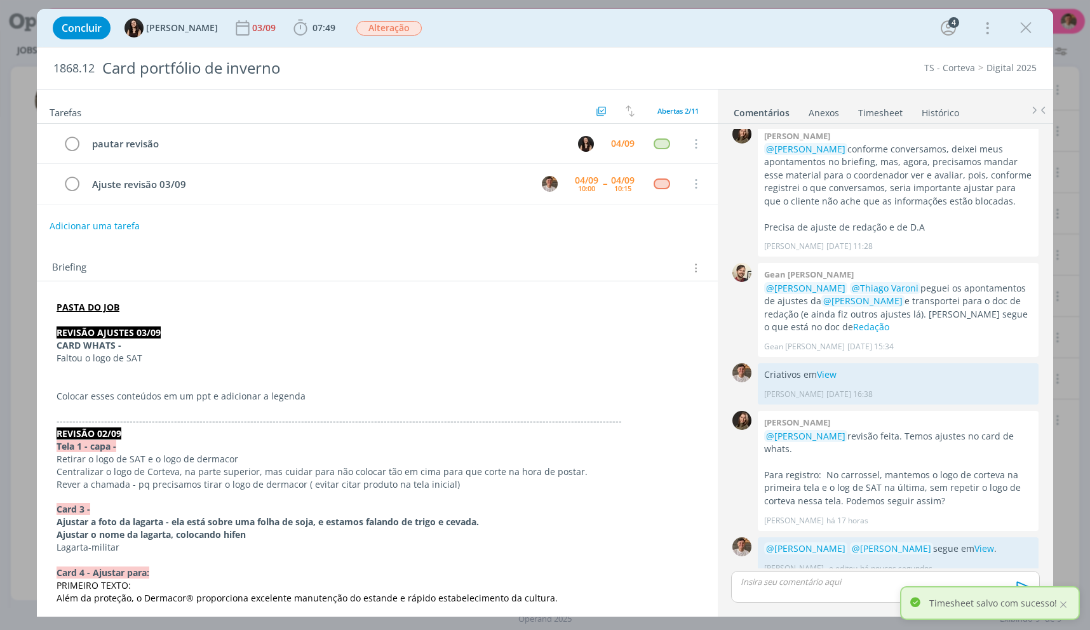
click at [1066, 611] on div "Timesheet salvo com sucesso!" at bounding box center [990, 604] width 180 height 34
click at [1063, 610] on div at bounding box center [1063, 604] width 11 height 11
drag, startPoint x: 78, startPoint y: 185, endPoint x: 900, endPoint y: 93, distance: 827.5
click at [78, 185] on icon "dialog" at bounding box center [72, 184] width 18 height 19
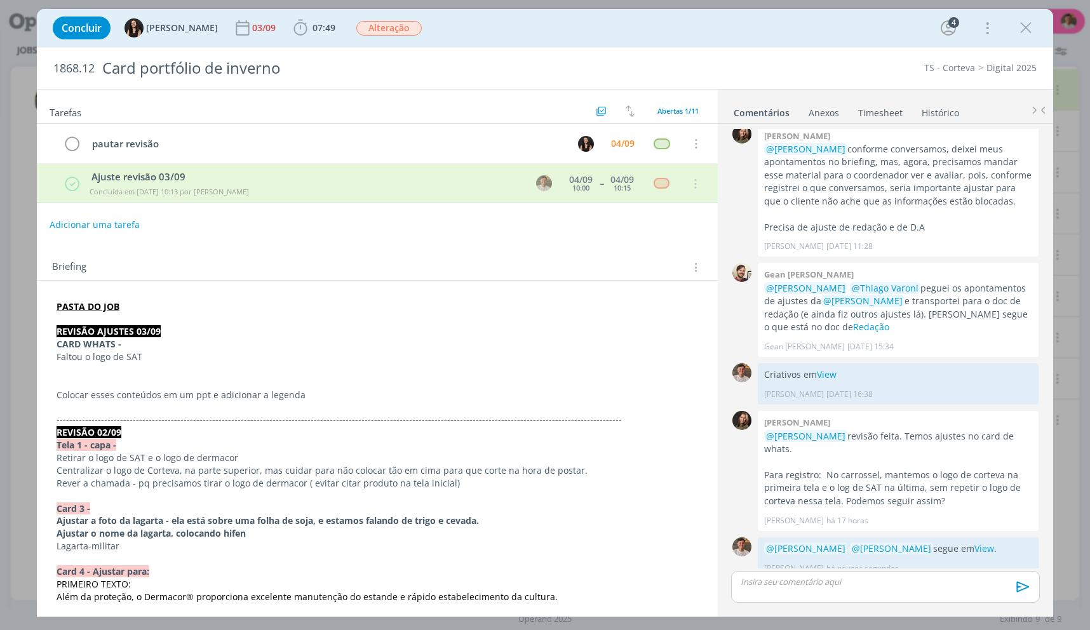
click at [1032, 32] on icon "dialog" at bounding box center [1026, 27] width 19 height 19
click at [1030, 32] on div at bounding box center [545, 315] width 1090 height 630
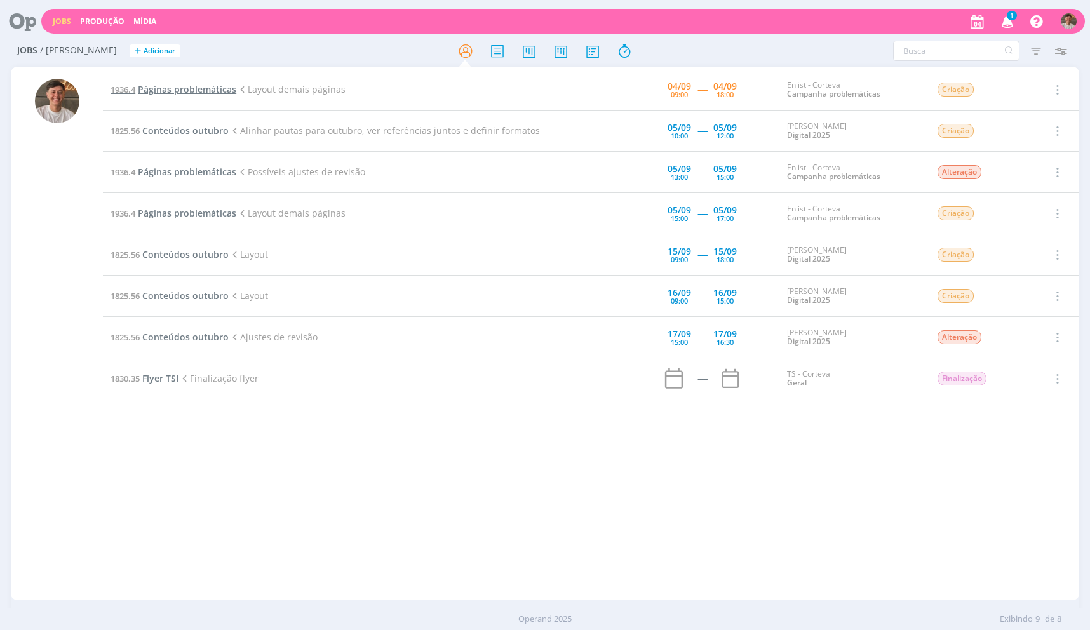
click at [140, 85] on span "Páginas problemáticas" at bounding box center [187, 89] width 98 height 12
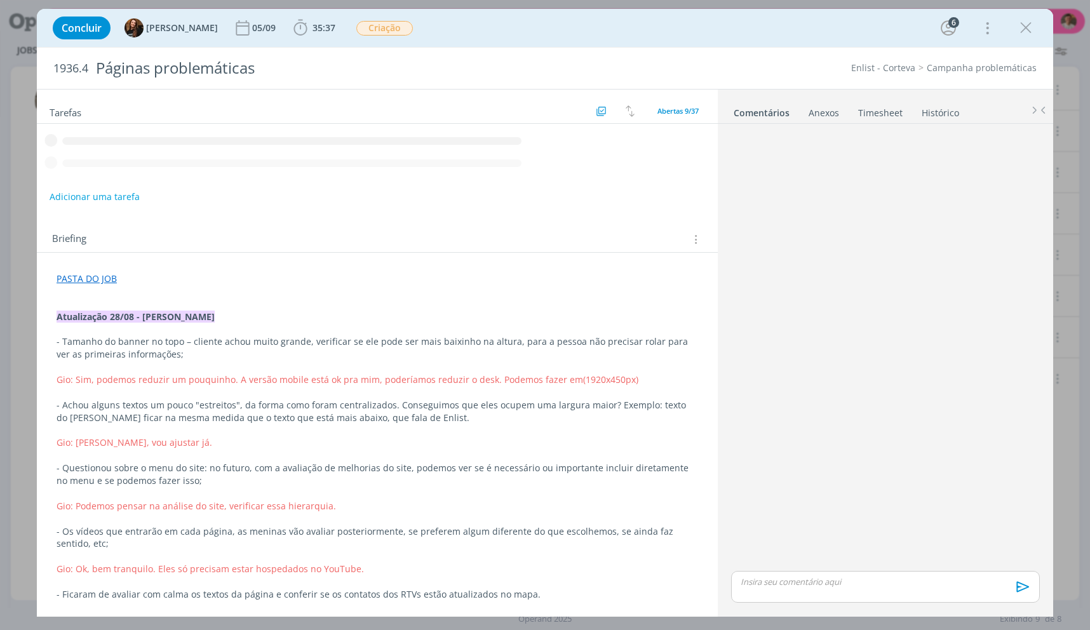
click at [313, 30] on span "35:37" at bounding box center [324, 28] width 23 height 12
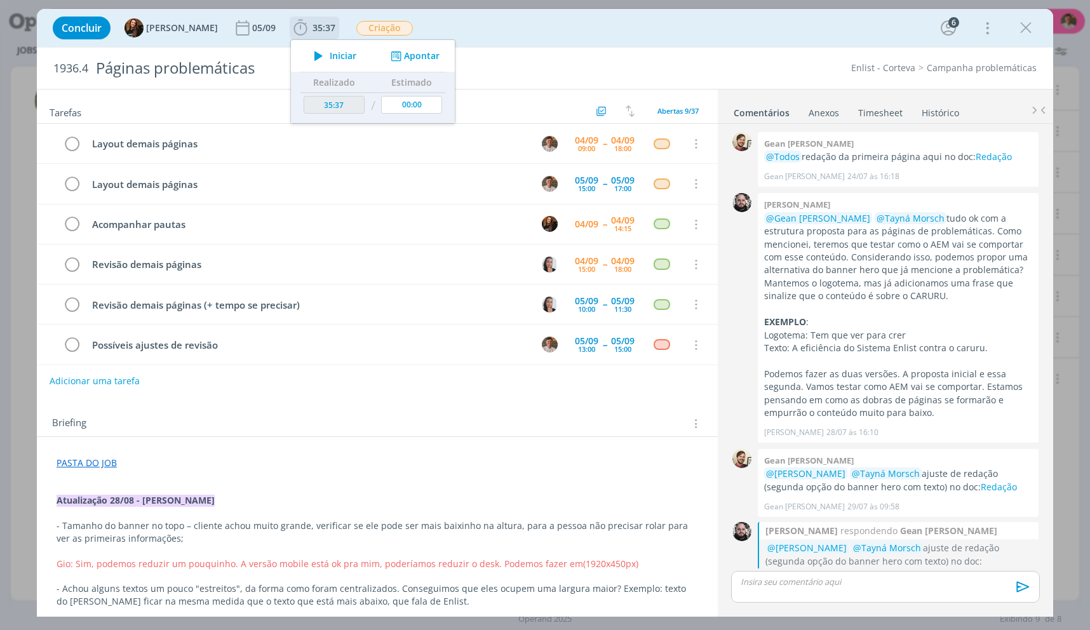
scroll to position [1233, 0]
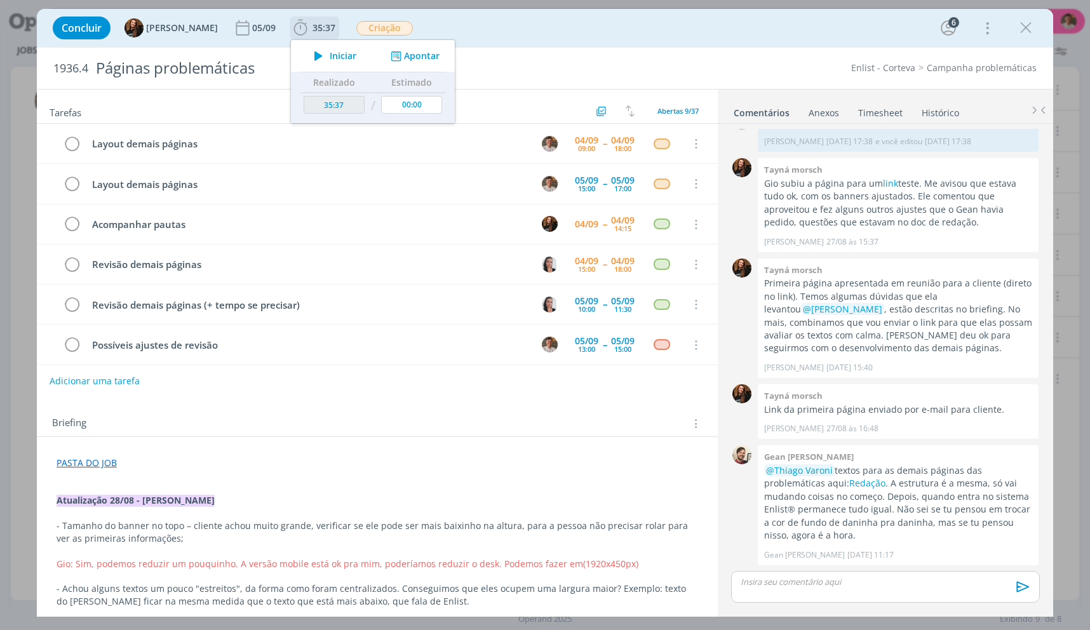
click at [308, 54] on icon "dialog" at bounding box center [319, 56] width 22 height 17
click at [516, 29] on div "Concluir Tayná Morsch 05/09 35:37 Iniciar Apontar Data * 04/09/2025 Horas * 00:…" at bounding box center [545, 28] width 998 height 31
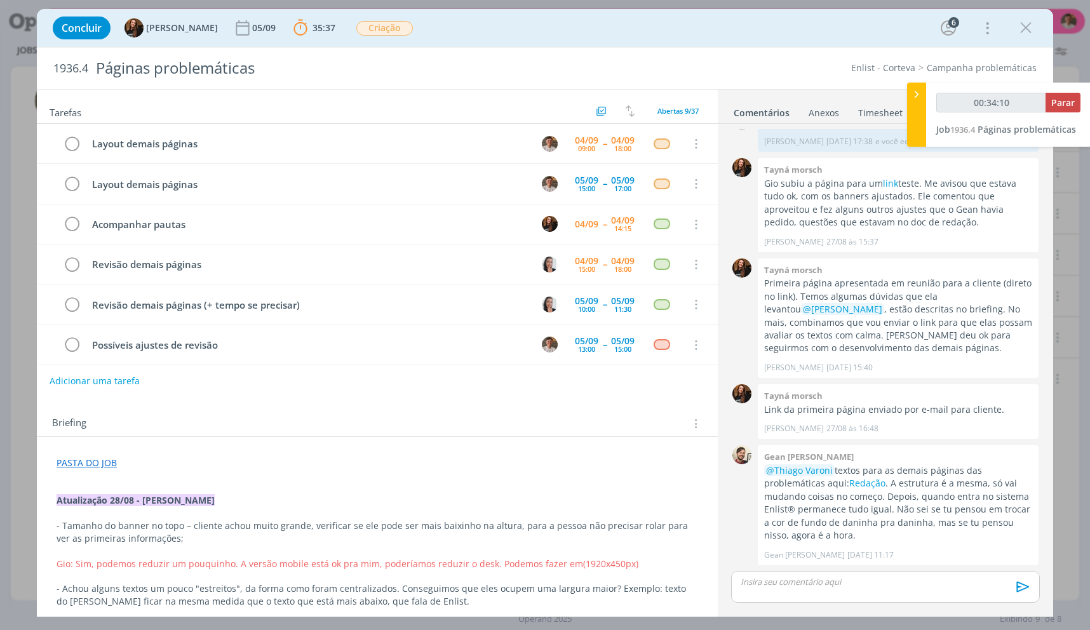
type input "00:35:10"
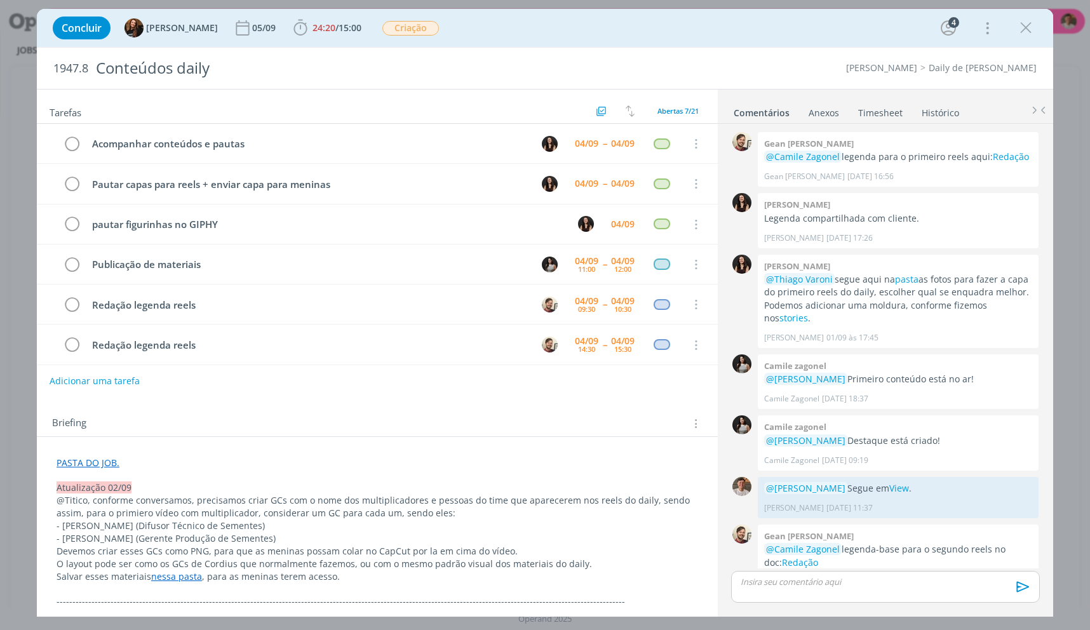
scroll to position [519, 0]
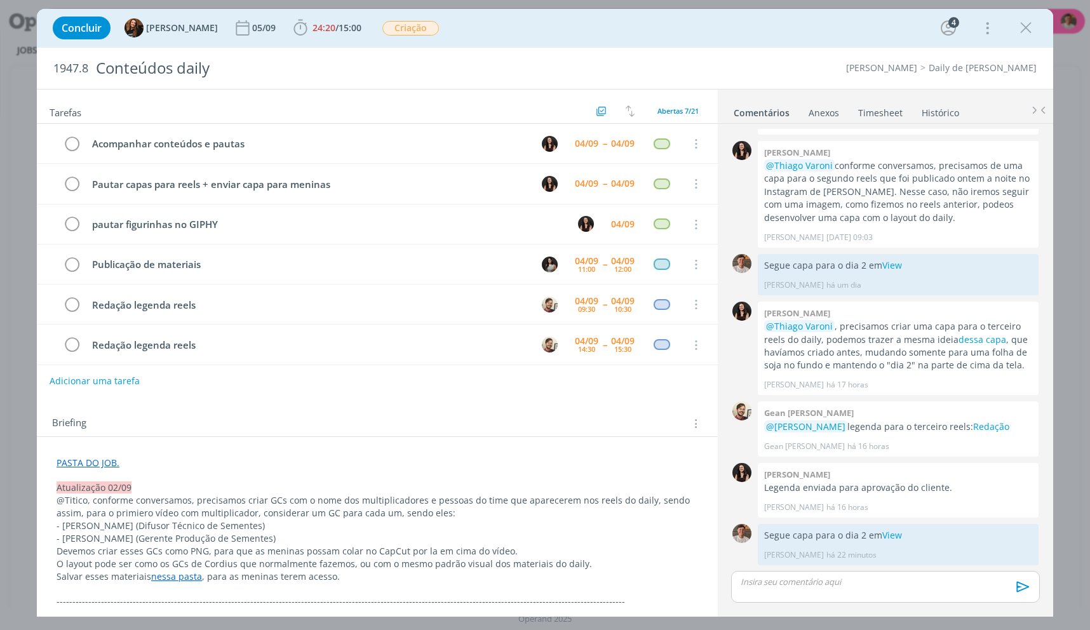
click at [1040, 49] on div "1947.8 Conteúdos daily Cordius - Corteva Daily de Cordius" at bounding box center [545, 68] width 1017 height 41
click at [1032, 43] on div "Concluir Tayná Morsch 05/09 24:20 / 15:00 Iniciar Apontar Data * 04/09/2025 Hor…" at bounding box center [545, 28] width 1017 height 38
click at [1026, 39] on div "Concluir Tayná Morsch 05/09 24:20 / 15:00 Iniciar Apontar Data * 04/09/2025 Hor…" at bounding box center [545, 28] width 998 height 31
click at [1054, 53] on div "Concluir Tayná Morsch 05/09 24:20 / 15:00 Iniciar Apontar Data * 04/09/2025 Hor…" at bounding box center [545, 315] width 1090 height 630
click at [1026, 34] on icon "dialog" at bounding box center [1026, 27] width 19 height 19
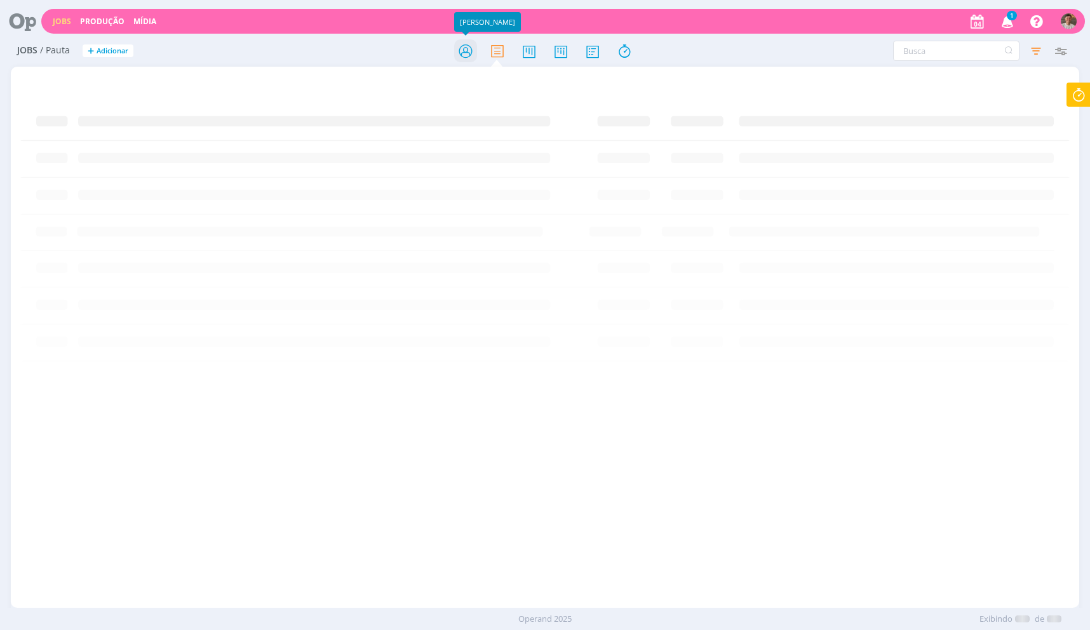
click at [459, 55] on icon at bounding box center [465, 51] width 23 height 25
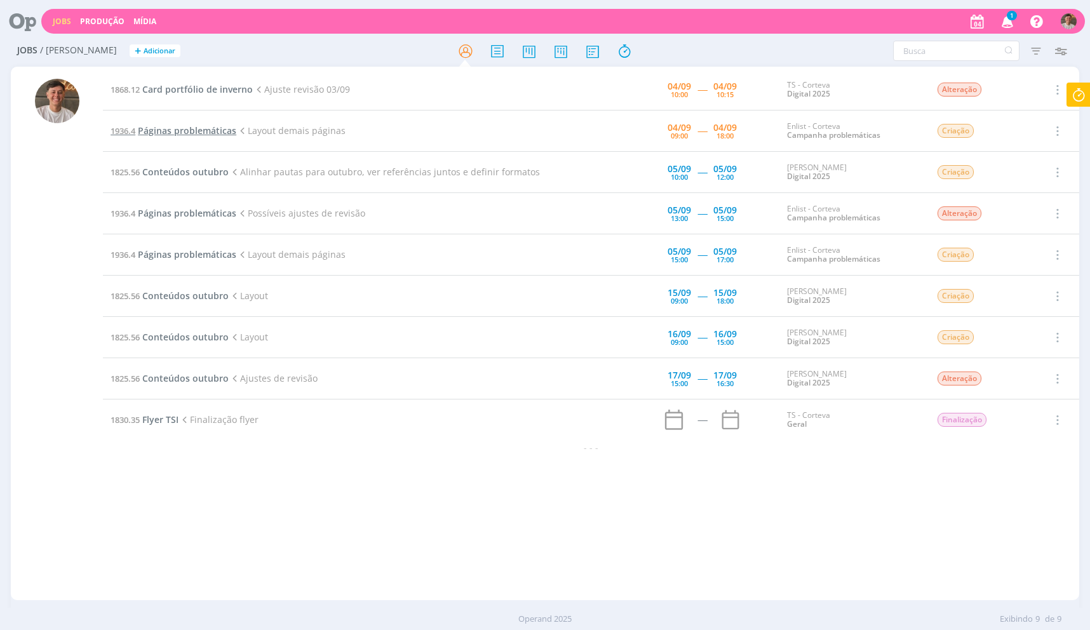
click at [217, 130] on span "Páginas problemáticas" at bounding box center [187, 131] width 98 height 12
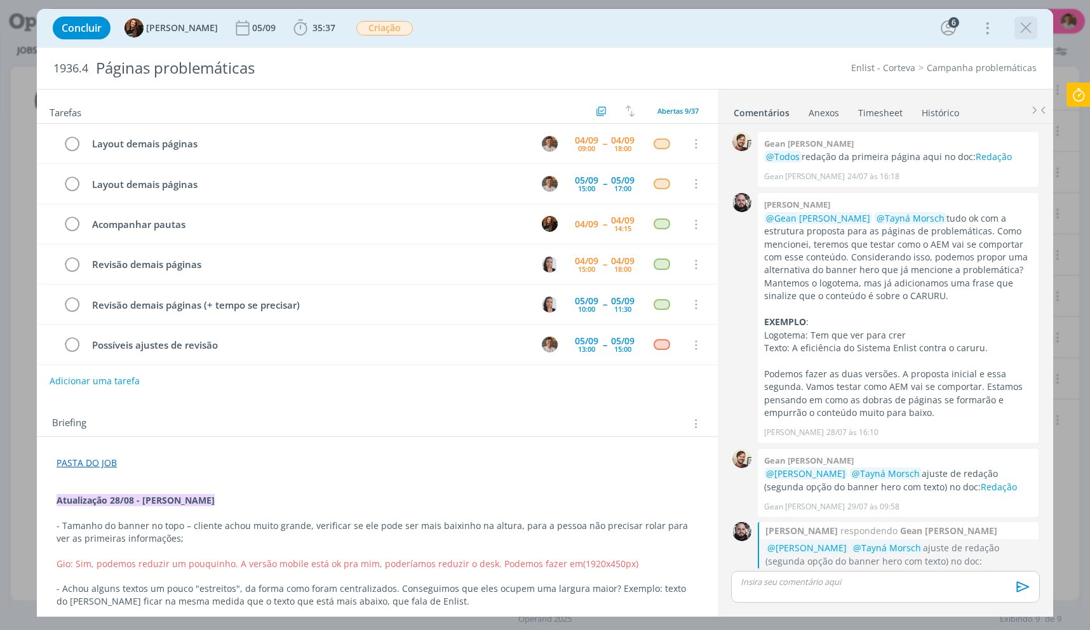
scroll to position [1233, 0]
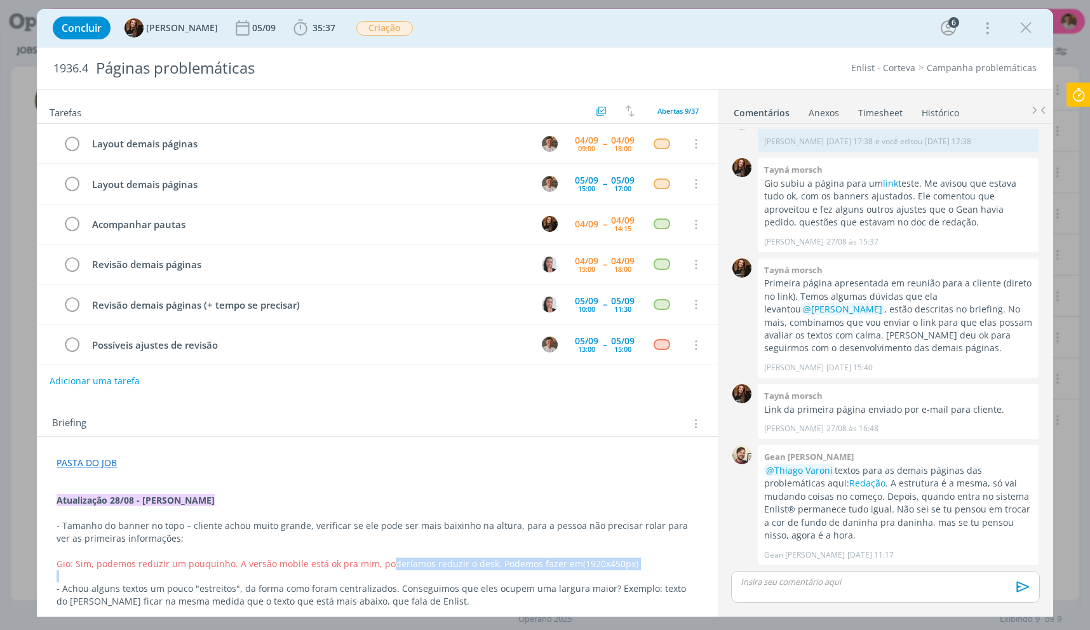
drag, startPoint x: 238, startPoint y: 574, endPoint x: 384, endPoint y: 567, distance: 147.0
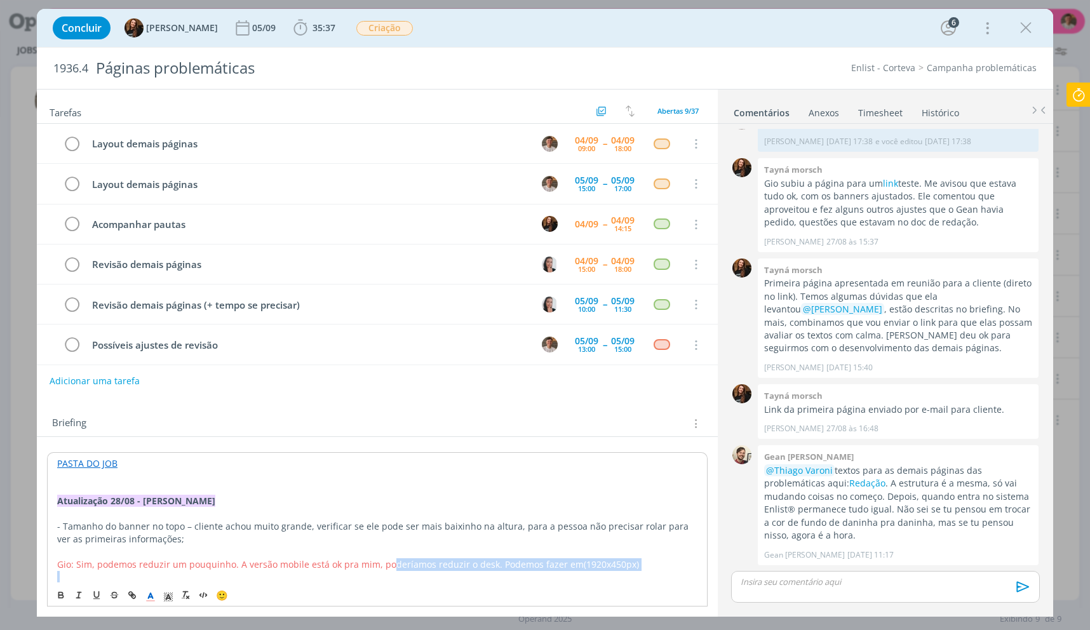
scroll to position [64, 0]
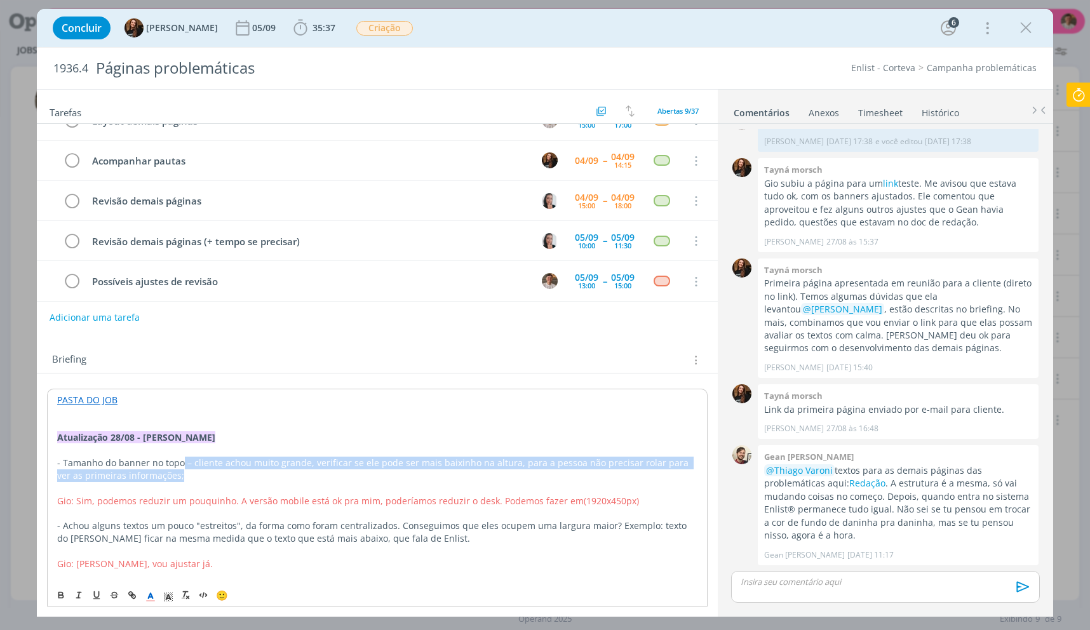
drag, startPoint x: 261, startPoint y: 477, endPoint x: 181, endPoint y: 468, distance: 79.9
click at [181, 468] on p "- Tamanho do banner no topo – cliente achou muito grande, verificar se ele pode…" at bounding box center [377, 469] width 641 height 25
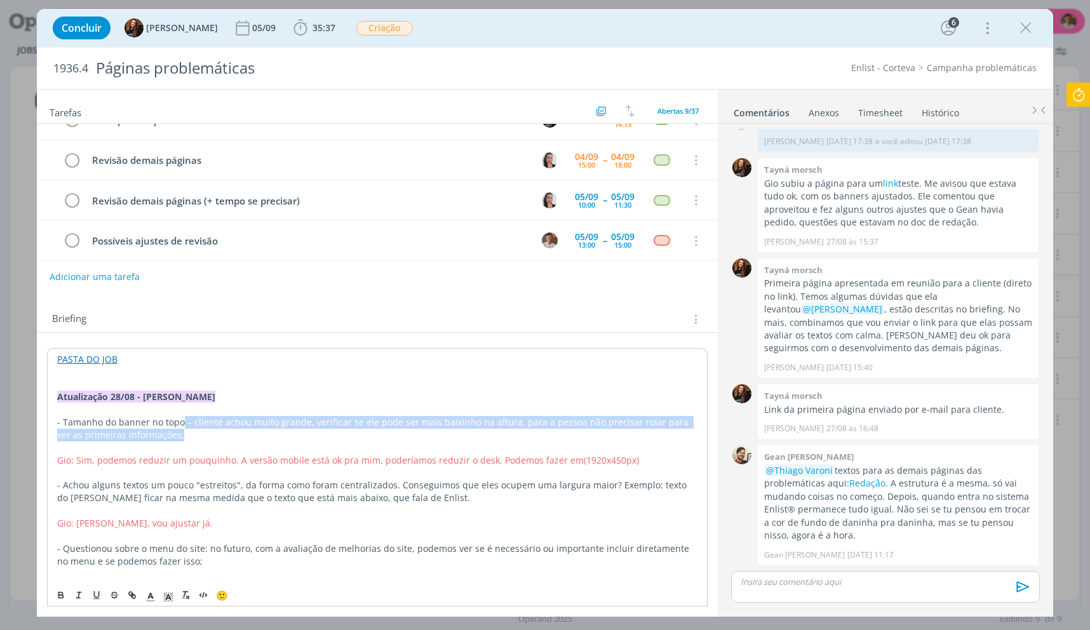
scroll to position [127, 0]
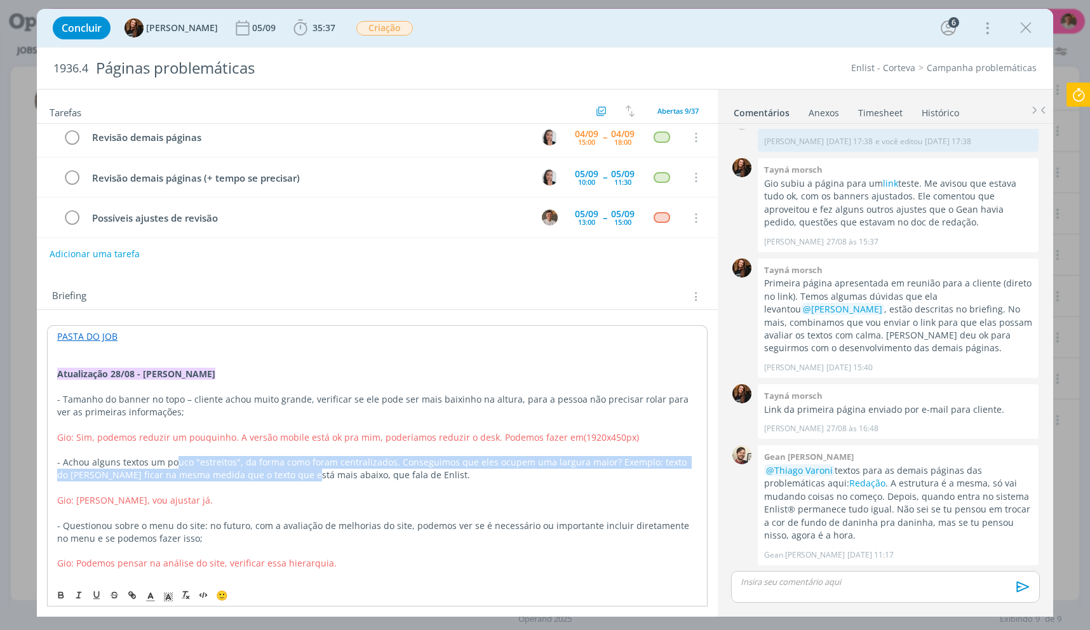
drag, startPoint x: 176, startPoint y: 464, endPoint x: 292, endPoint y: 482, distance: 117.6
click at [292, 482] on p "- Achou alguns textos um pouco "estreitos", da forma como foram centralizados. …" at bounding box center [377, 468] width 641 height 25
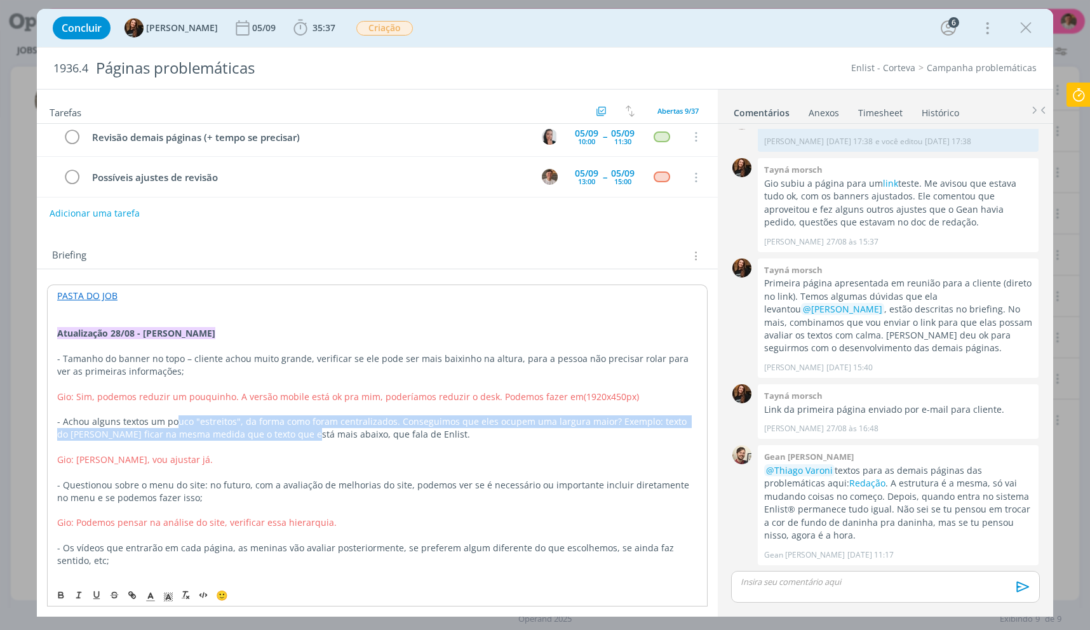
scroll to position [191, 0]
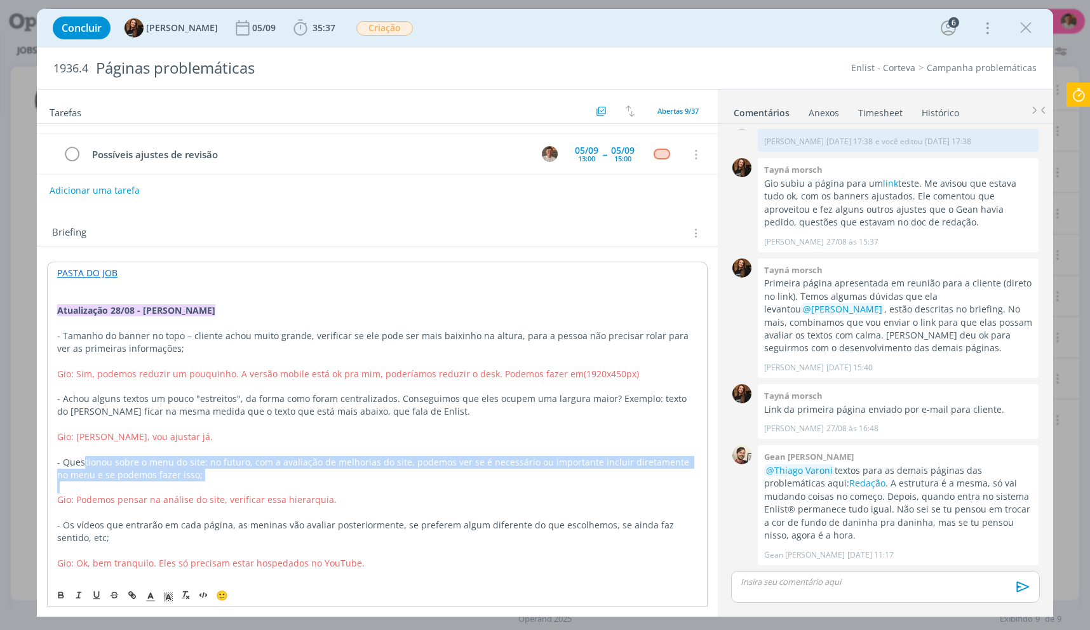
drag, startPoint x: 294, startPoint y: 482, endPoint x: 85, endPoint y: 463, distance: 209.9
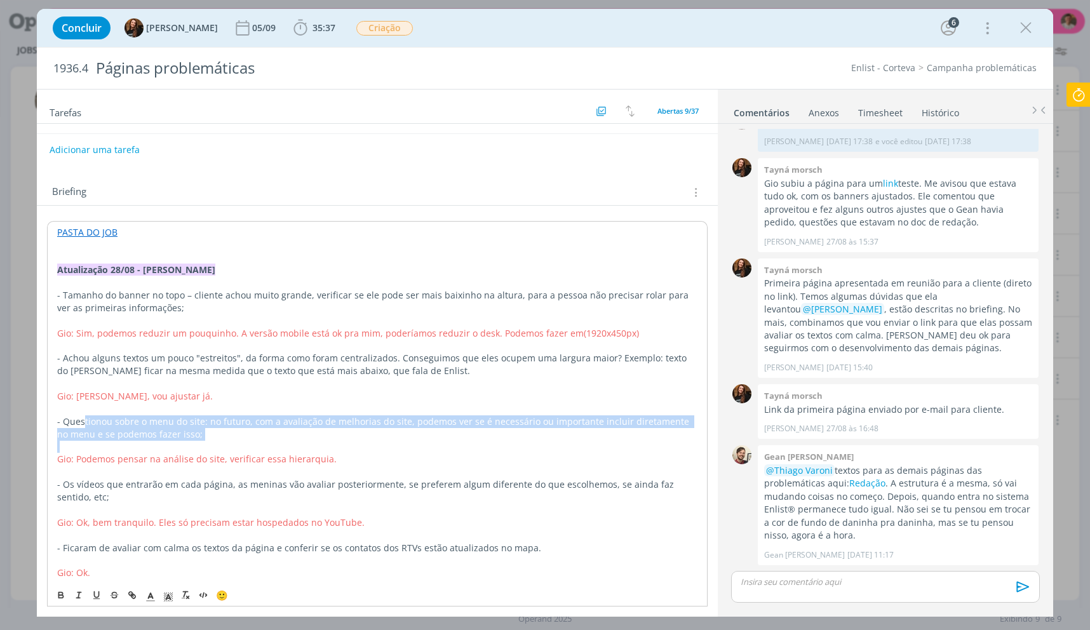
scroll to position [254, 0]
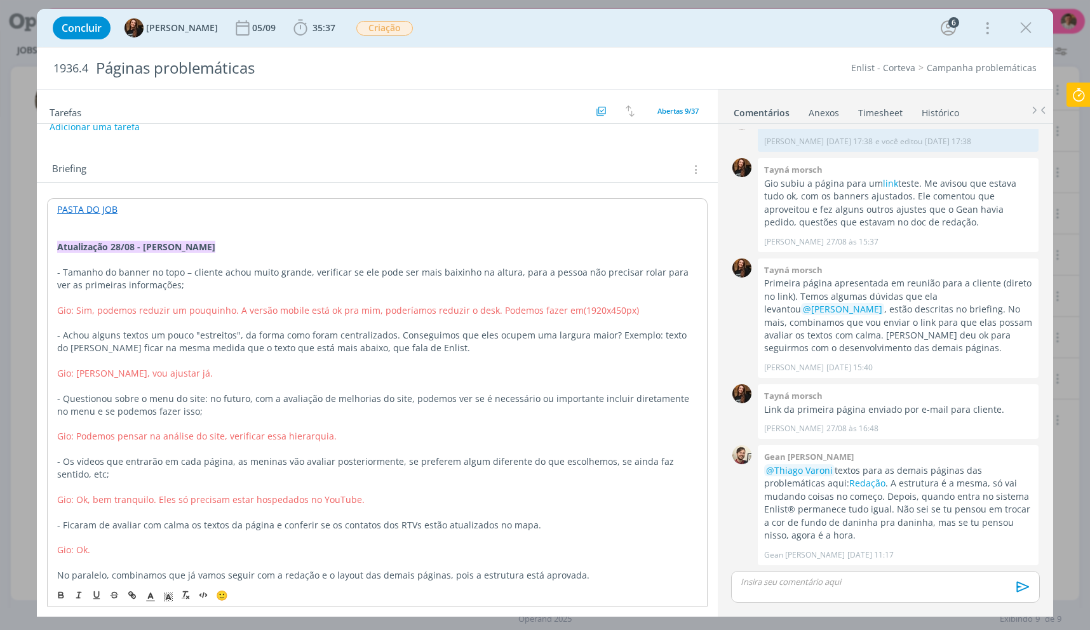
click at [166, 525] on p "- Ficaram de avaliar com calma os textos da página e conferir se os contatos do…" at bounding box center [377, 525] width 641 height 13
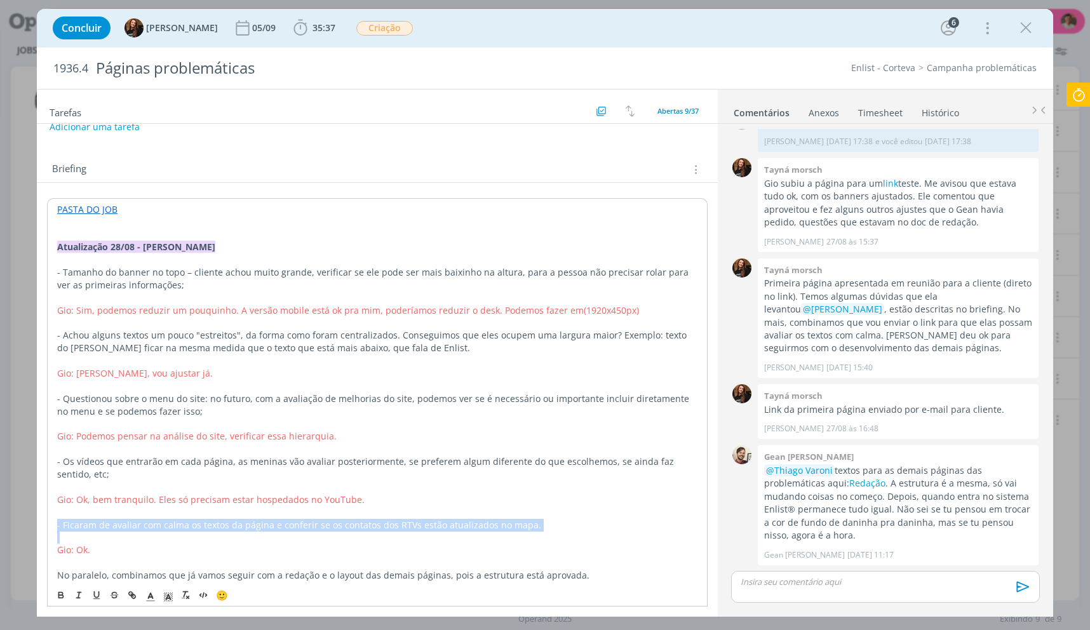
click at [166, 525] on p "- Ficaram de avaliar com calma os textos da página e conferir se os contatos do…" at bounding box center [377, 525] width 641 height 13
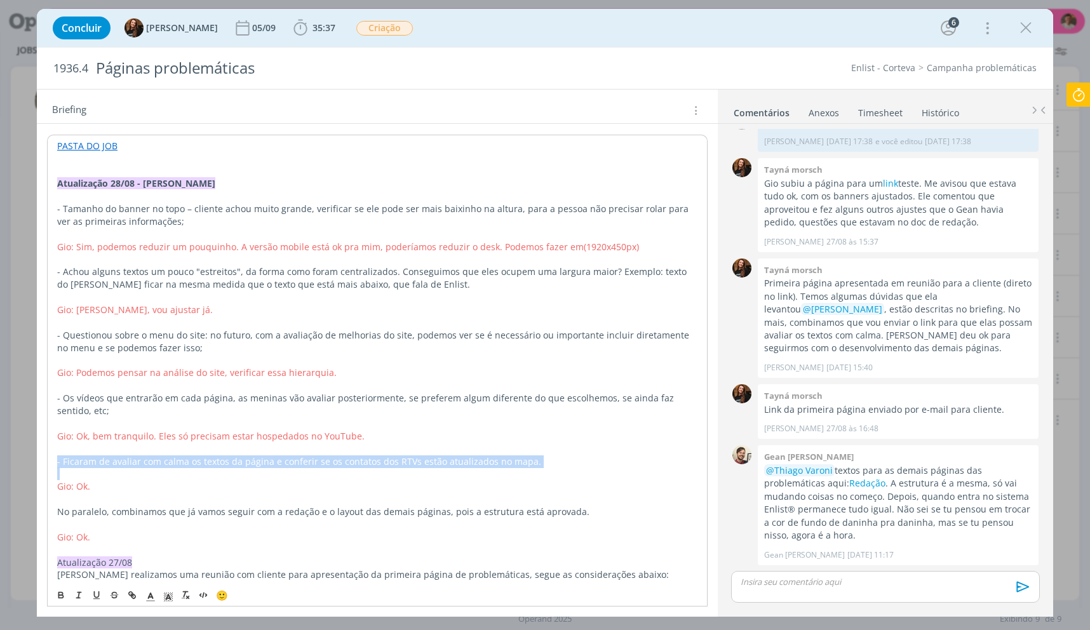
scroll to position [381, 0]
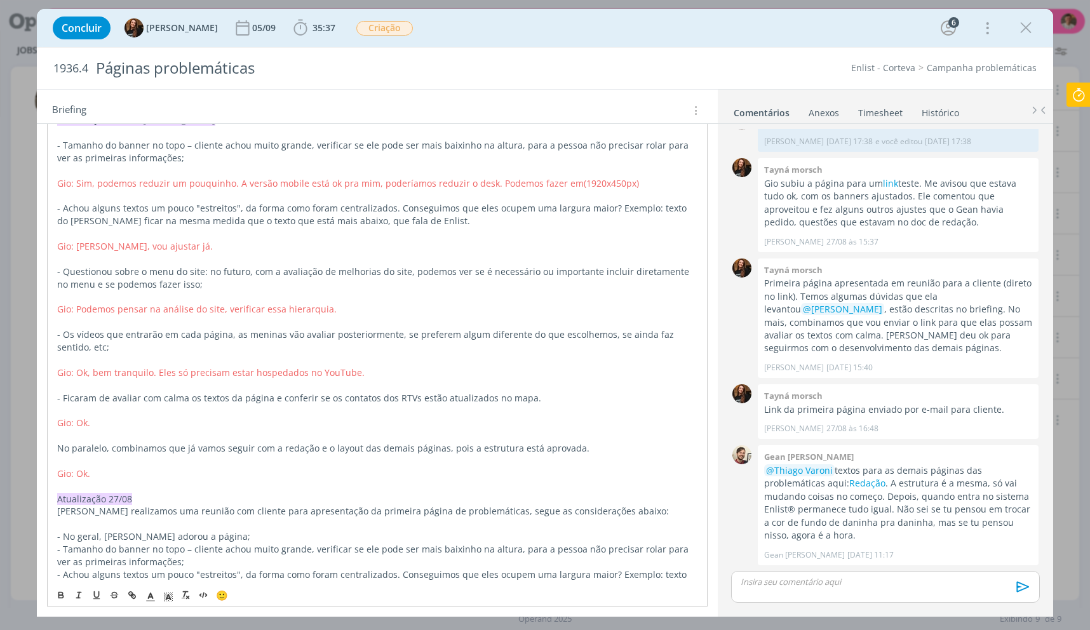
click at [450, 452] on p "No paralelo, combinamos que já vamos seguir com a redação e o layout das demais…" at bounding box center [377, 448] width 641 height 13
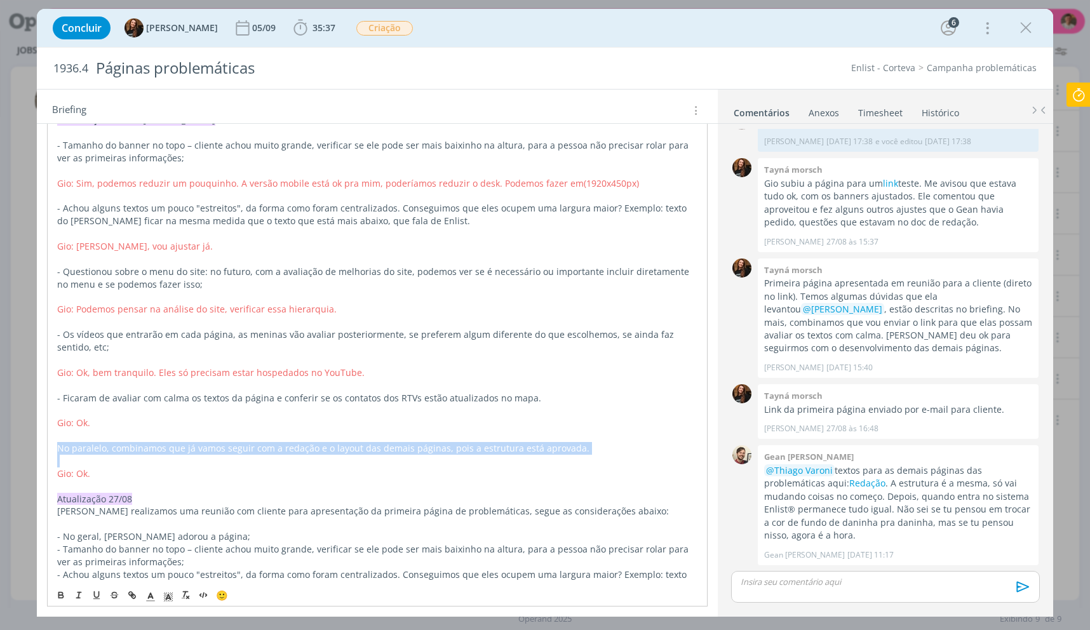
click at [450, 452] on p "No paralelo, combinamos que já vamos seguir com a redação e o layout das demais…" at bounding box center [377, 448] width 641 height 13
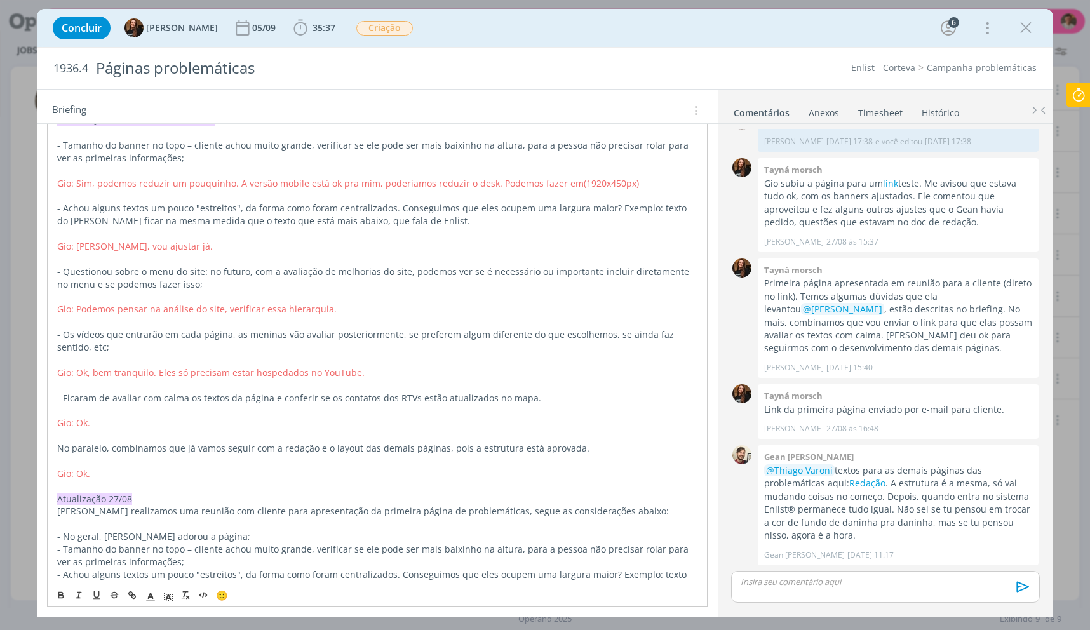
click at [436, 506] on p "Hoje realizamos uma reunião com cliente para apresentação da primeira página de…" at bounding box center [377, 511] width 641 height 13
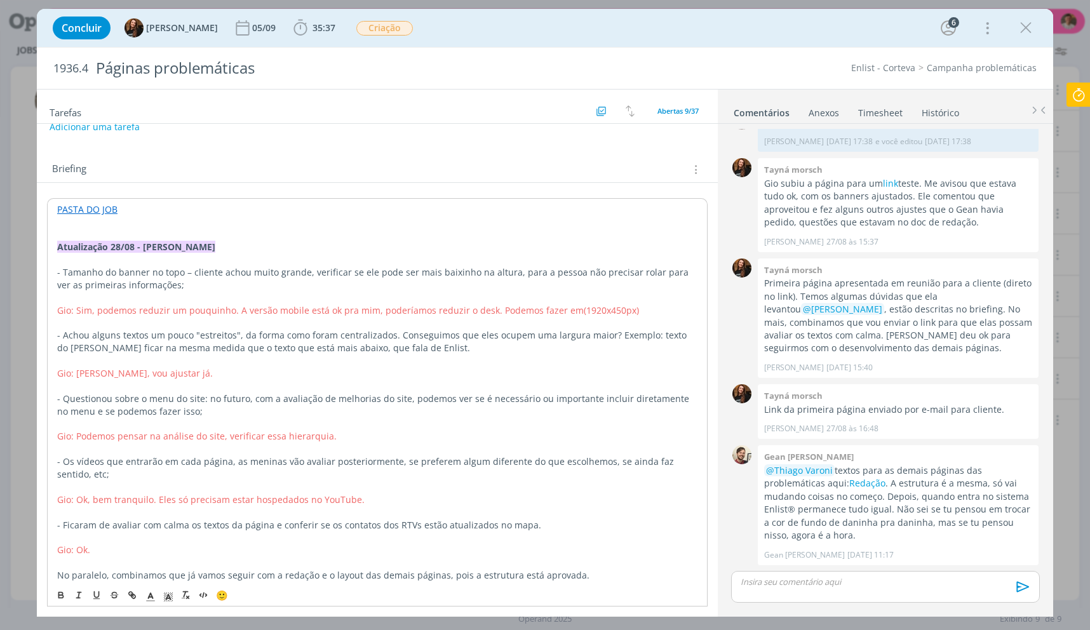
scroll to position [0, 0]
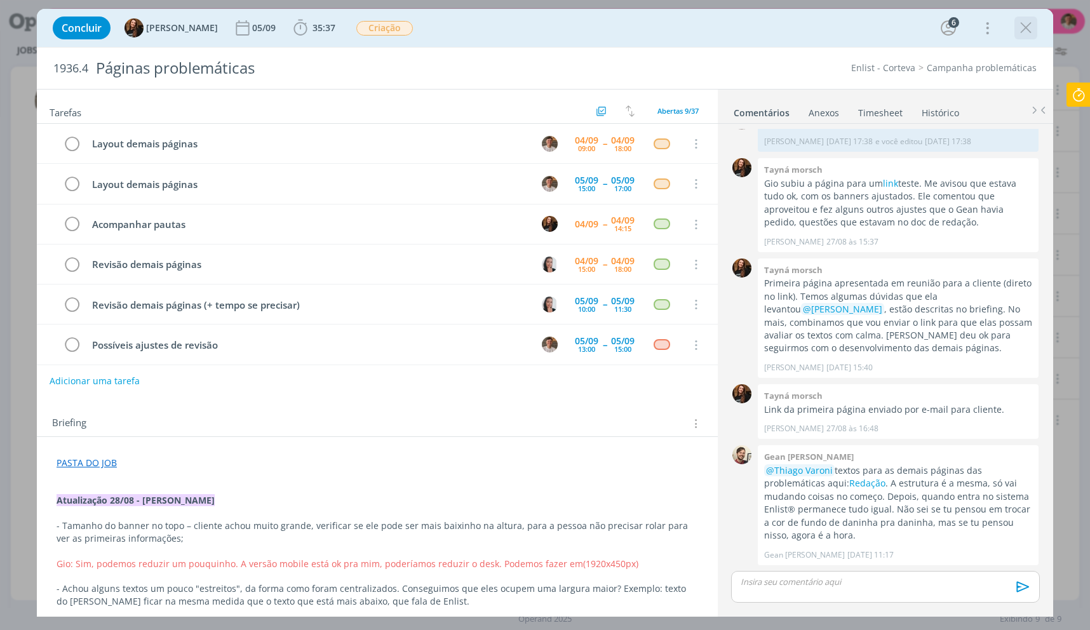
click at [1015, 29] on div "dialog" at bounding box center [1026, 28] width 23 height 23
click at [1022, 30] on icon "dialog" at bounding box center [1026, 27] width 19 height 19
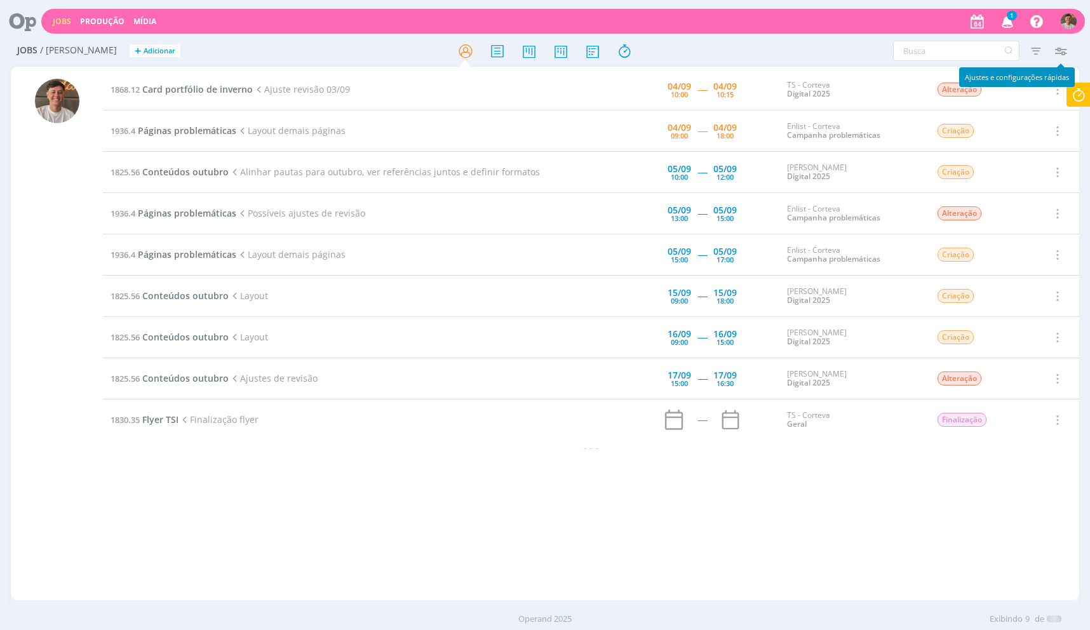
click at [1078, 87] on icon at bounding box center [1079, 95] width 23 height 25
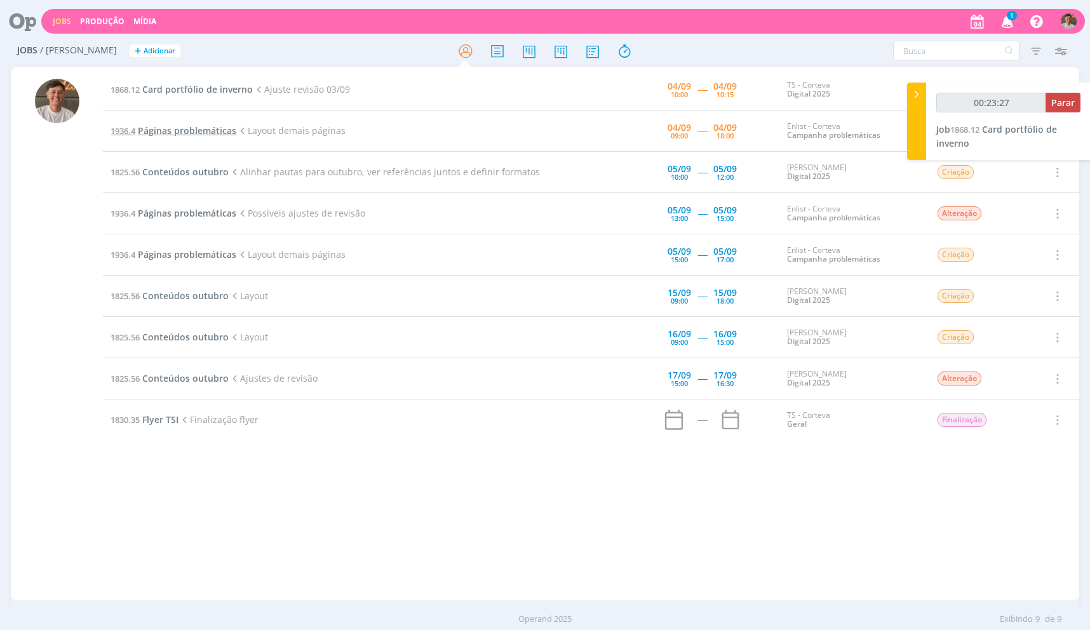
click at [175, 130] on span "Páginas problemáticas" at bounding box center [187, 131] width 98 height 12
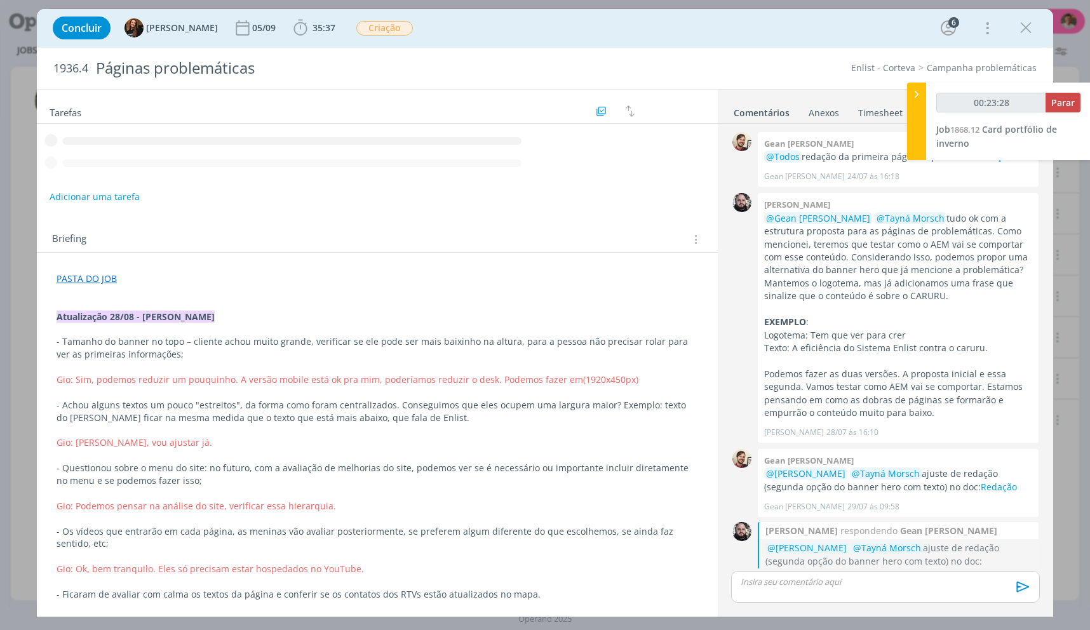
scroll to position [1233, 0]
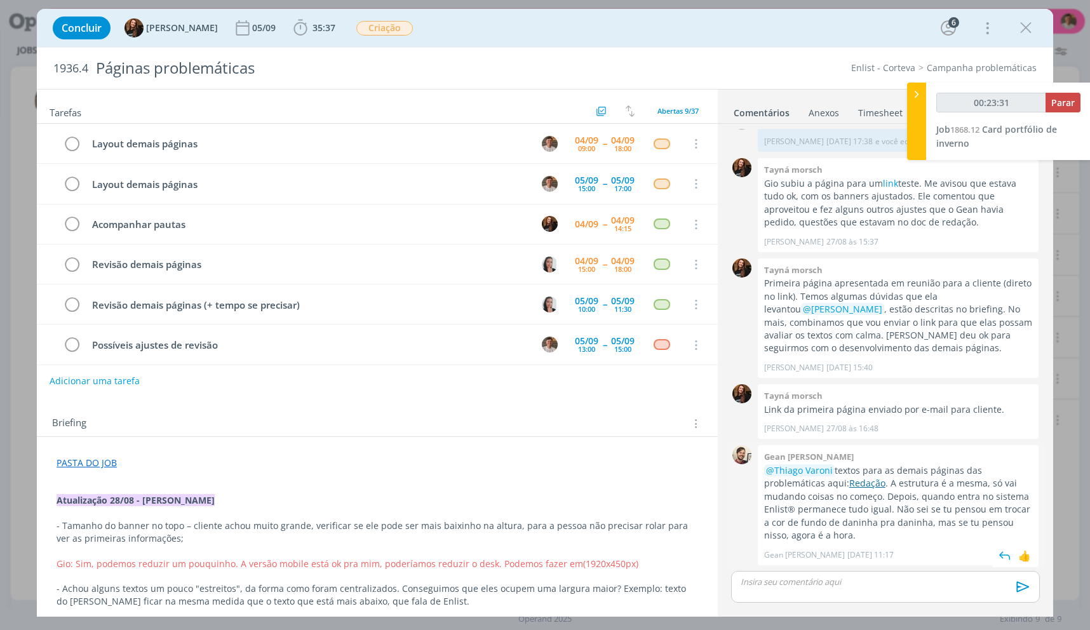
click at [850, 479] on link "Redação" at bounding box center [868, 483] width 36 height 12
type input "00:24:04"
